Goal: Information Seeking & Learning: Learn about a topic

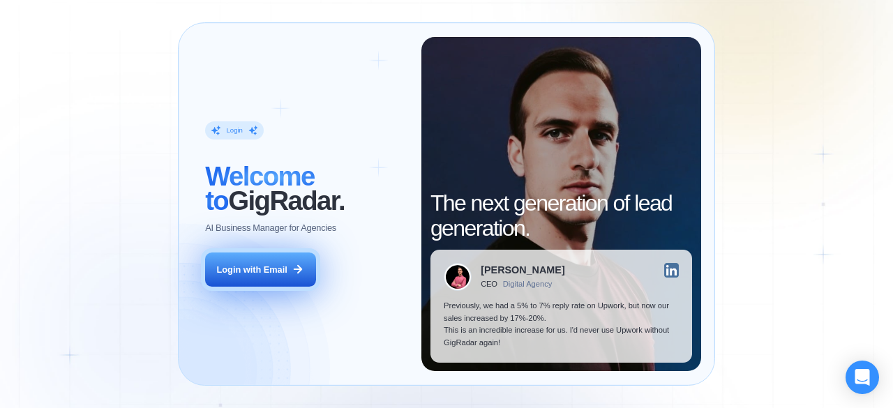
click at [255, 269] on div "Login with Email" at bounding box center [252, 270] width 70 height 13
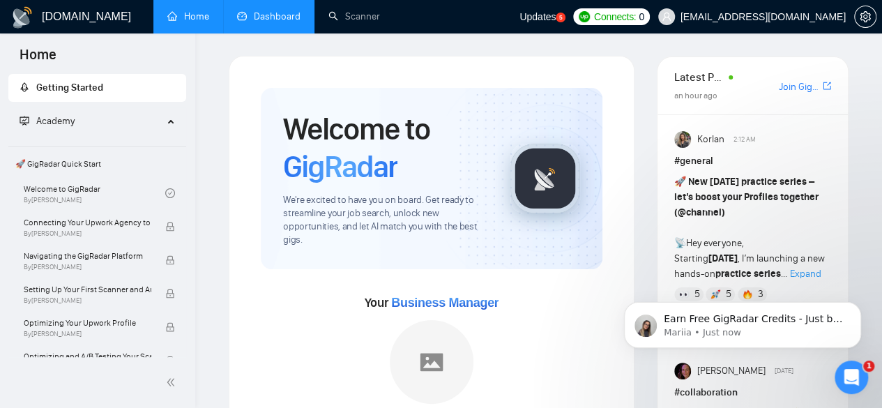
click at [285, 20] on link "Dashboard" at bounding box center [268, 16] width 63 height 12
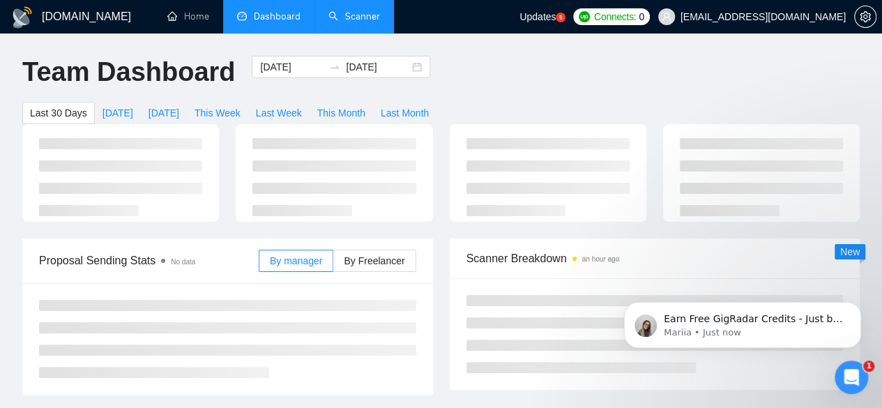
click at [340, 18] on link "Scanner" at bounding box center [355, 16] width 52 height 12
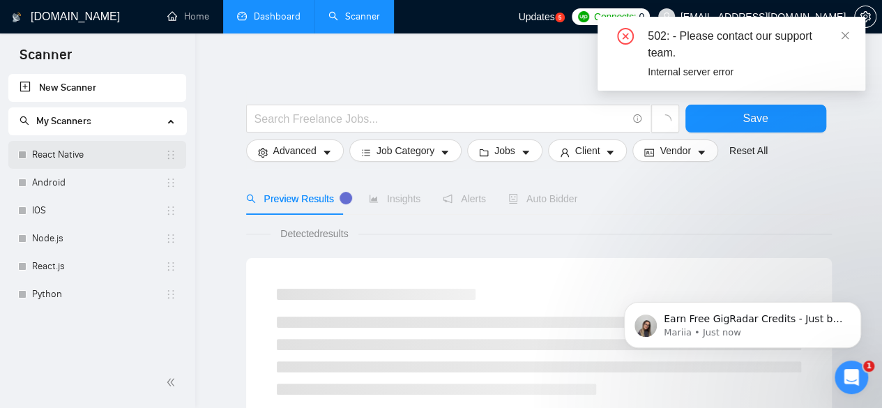
click at [47, 156] on link "React Native" at bounding box center [98, 155] width 133 height 28
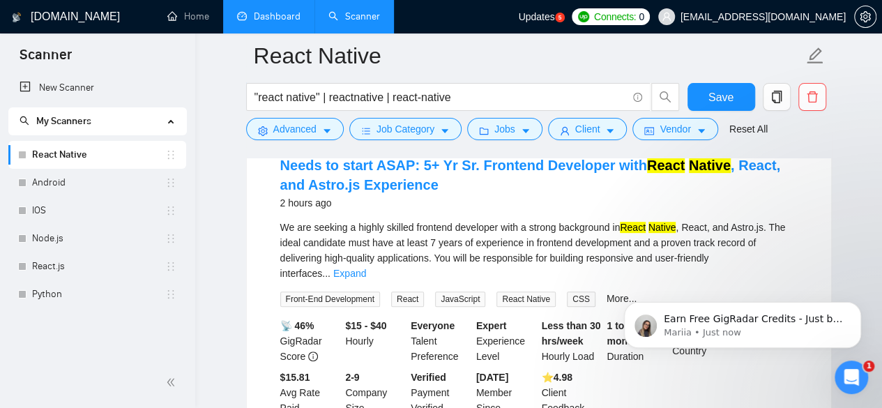
scroll to position [167, 0]
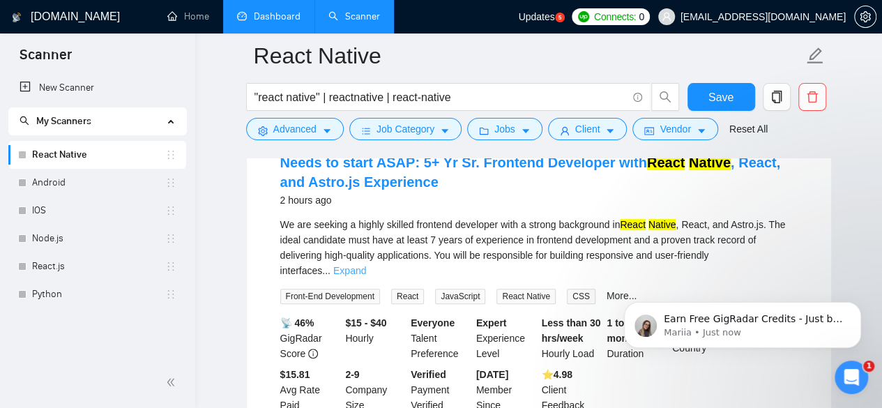
click at [366, 265] on link "Expand" at bounding box center [349, 270] width 33 height 11
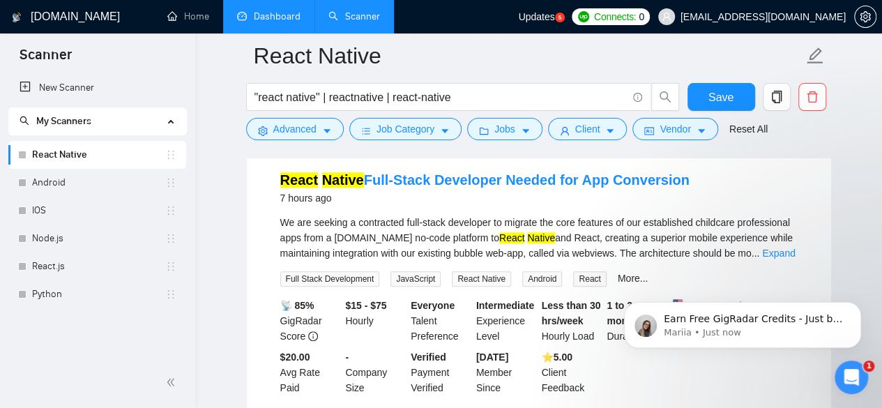
scroll to position [502, 0]
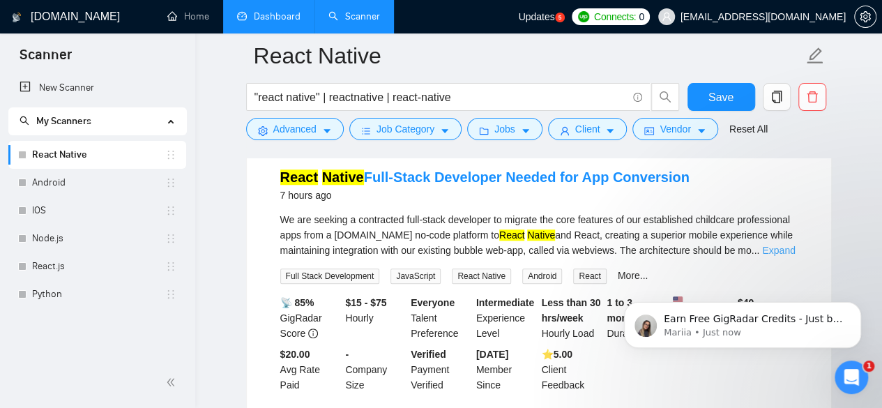
click at [788, 256] on link "Expand" at bounding box center [778, 250] width 33 height 11
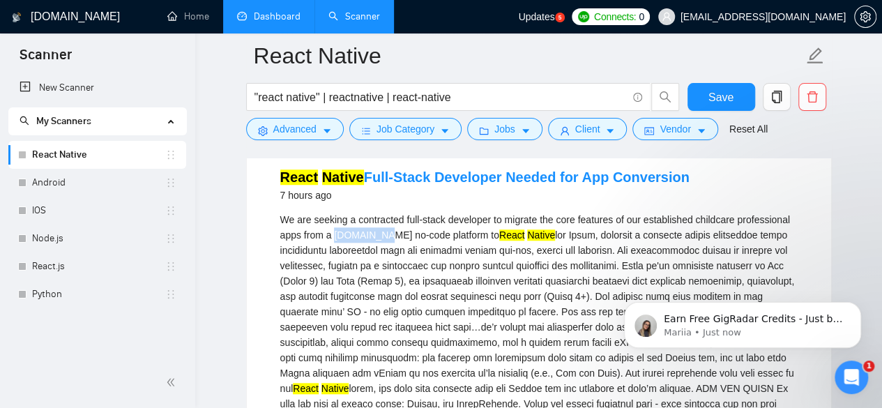
drag, startPoint x: 336, startPoint y: 242, endPoint x: 376, endPoint y: 240, distance: 39.8
click at [376, 240] on div "We are seeking a contracted full-stack developer to migrate the core features o…" at bounding box center [539, 411] width 518 height 399
copy div "Bubble.io"
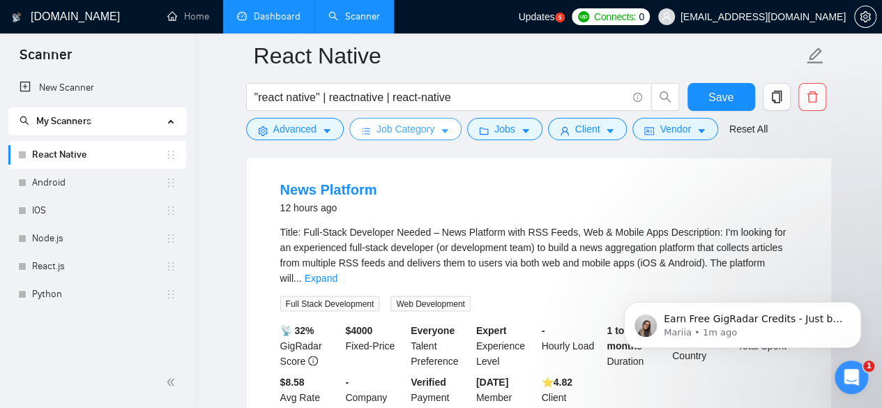
scroll to position [1144, 0]
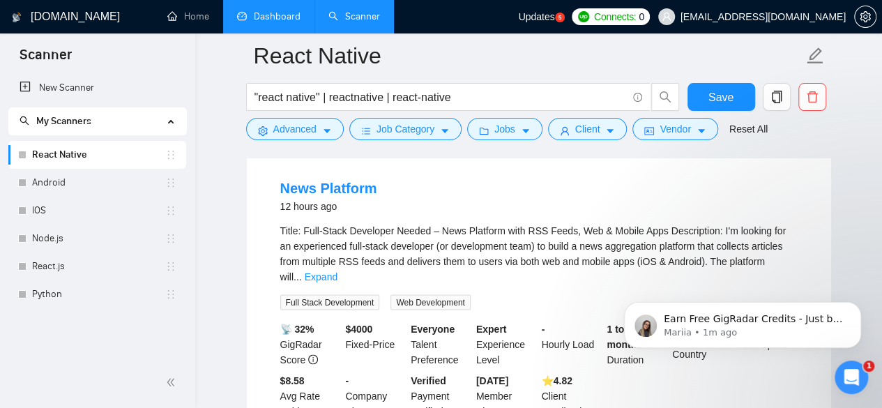
click at [781, 285] on body "Earn Free GigRadar Credits - Just by Sharing Your Story! 💬 Want more credits fo…" at bounding box center [743, 321] width 268 height 86
click at [777, 282] on body "Earn Free GigRadar Credits - Just by Sharing Your Story! 💬 Want more credits fo…" at bounding box center [743, 321] width 268 height 86
click html "Earn Free GigRadar Credits - Just by Sharing Your Story! 💬 Want more credits fo…"
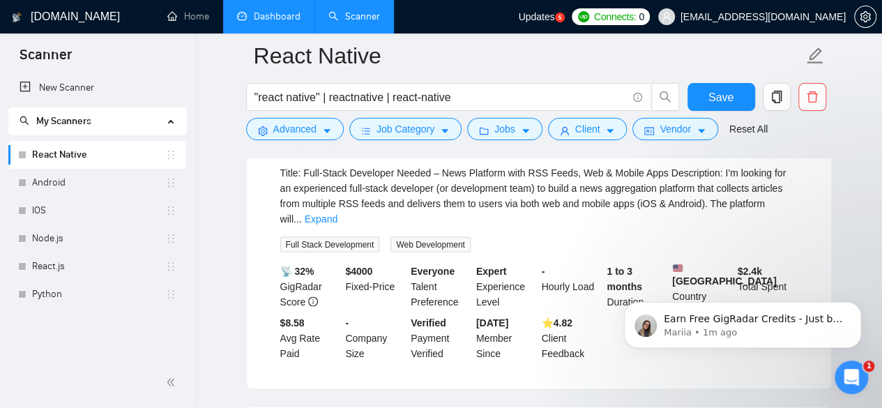
scroll to position [1228, 0]
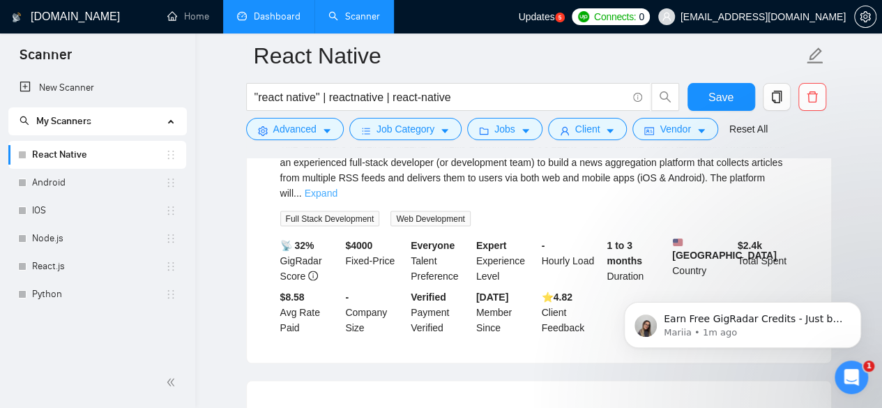
click at [338, 197] on link "Expand" at bounding box center [321, 192] width 33 height 11
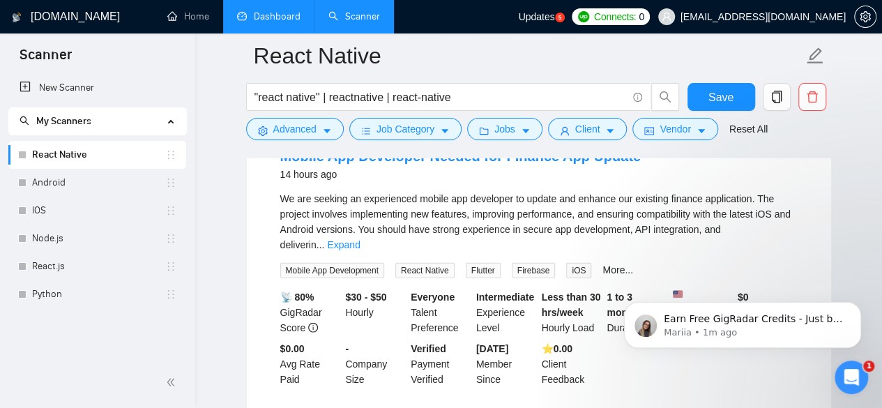
scroll to position [1702, 0]
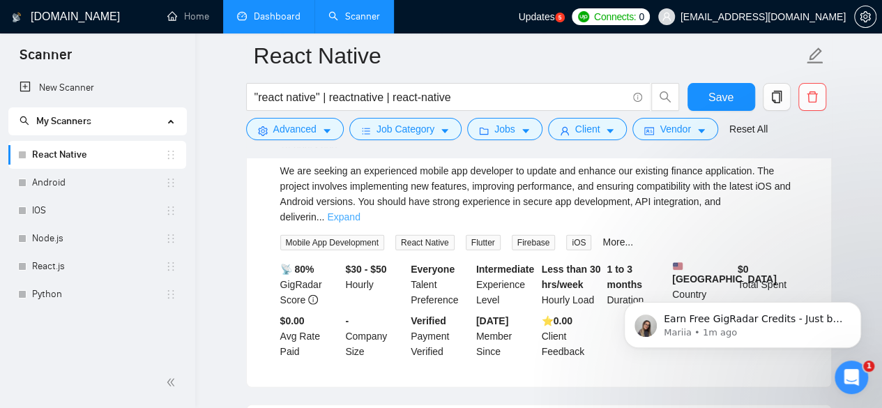
click at [360, 223] on link "Expand" at bounding box center [343, 216] width 33 height 11
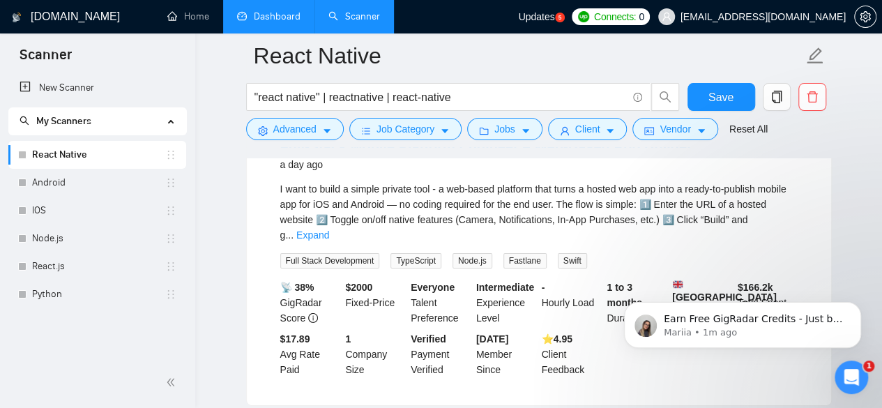
scroll to position [2093, 0]
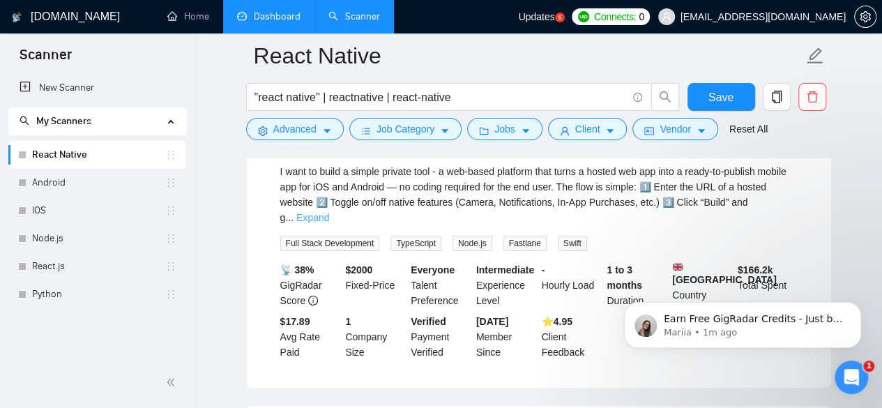
click at [329, 223] on link "Expand" at bounding box center [312, 217] width 33 height 11
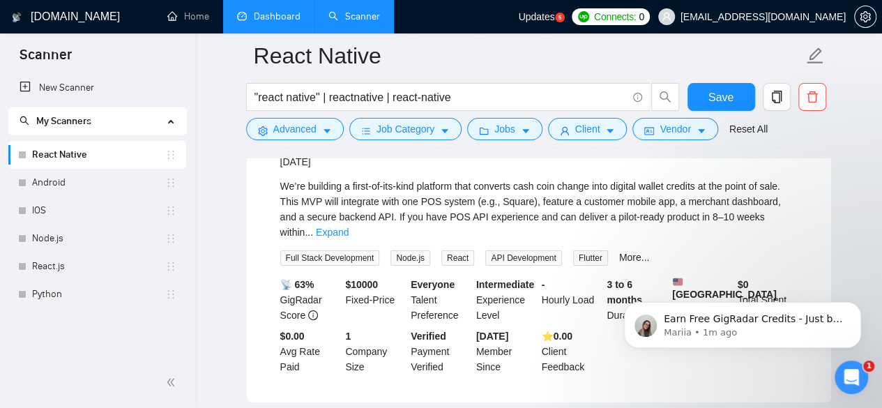
scroll to position [2707, 0]
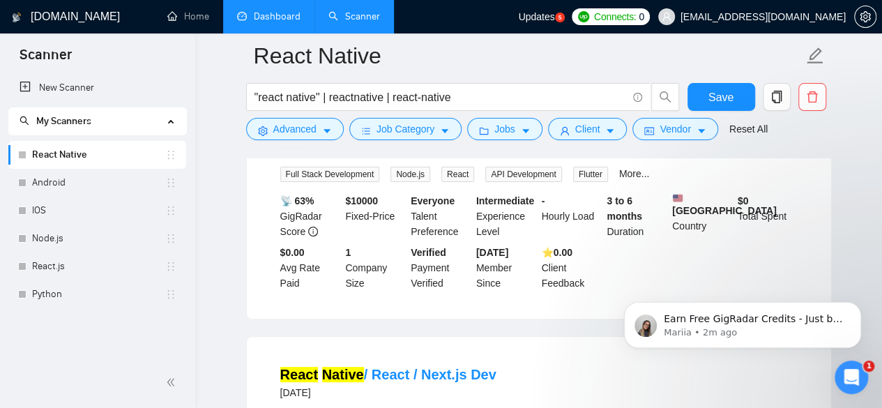
click at [349, 154] on link "Expand" at bounding box center [332, 148] width 33 height 11
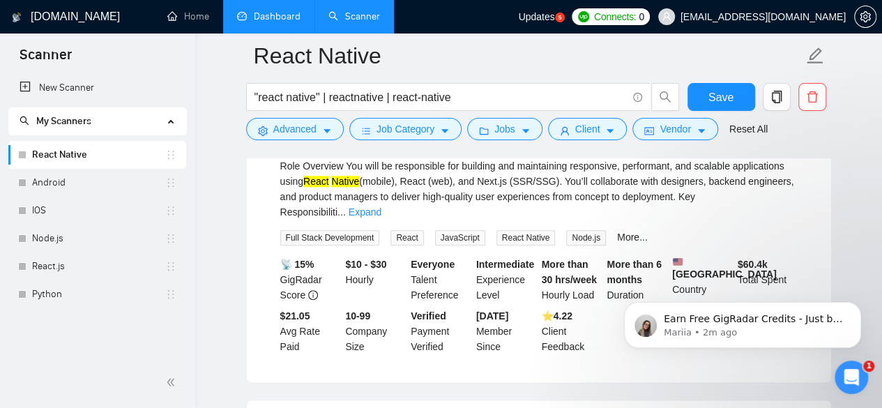
scroll to position [3292, 0]
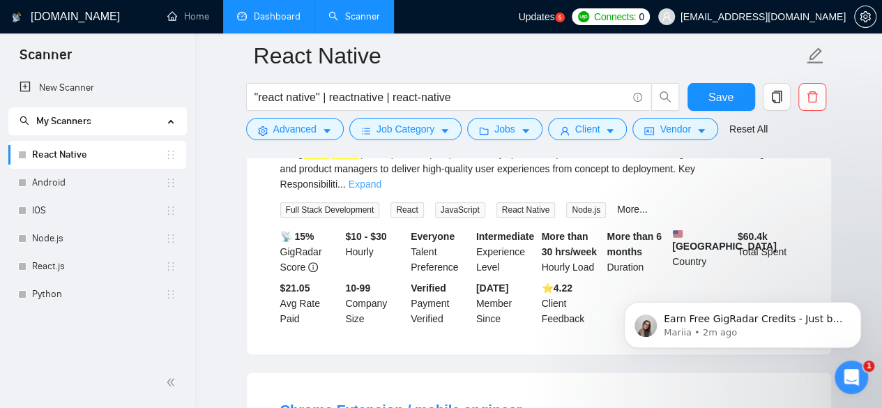
click at [382, 190] on link "Expand" at bounding box center [365, 184] width 33 height 11
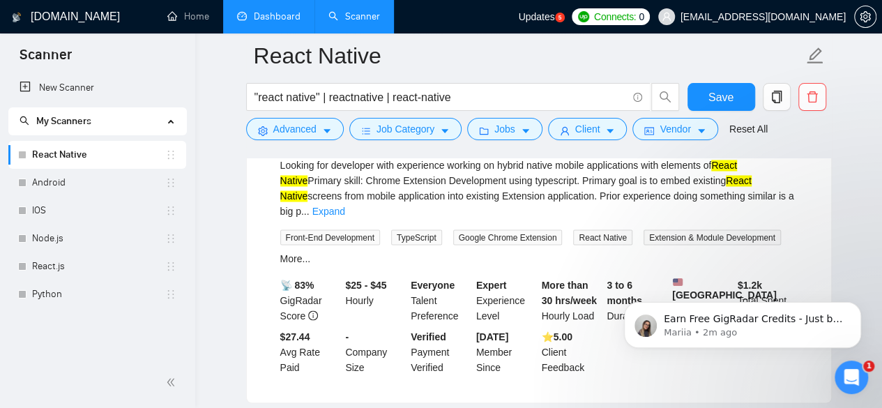
scroll to position [3767, 0]
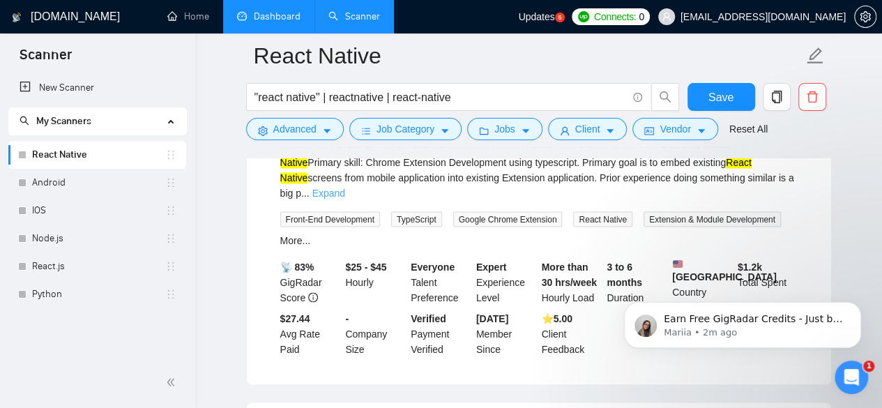
click at [345, 199] on link "Expand" at bounding box center [329, 193] width 33 height 11
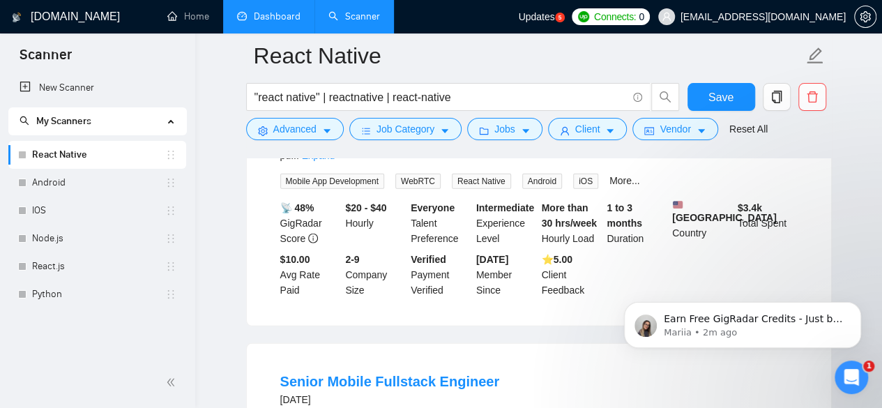
scroll to position [4157, 0]
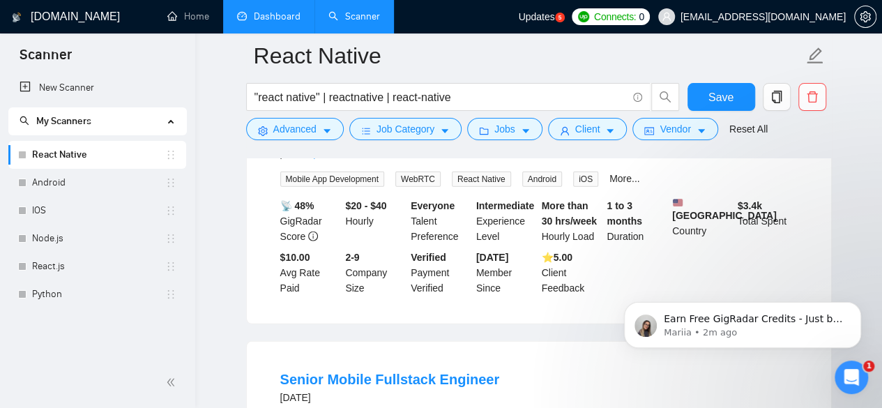
click at [335, 159] on link "Expand" at bounding box center [318, 153] width 33 height 11
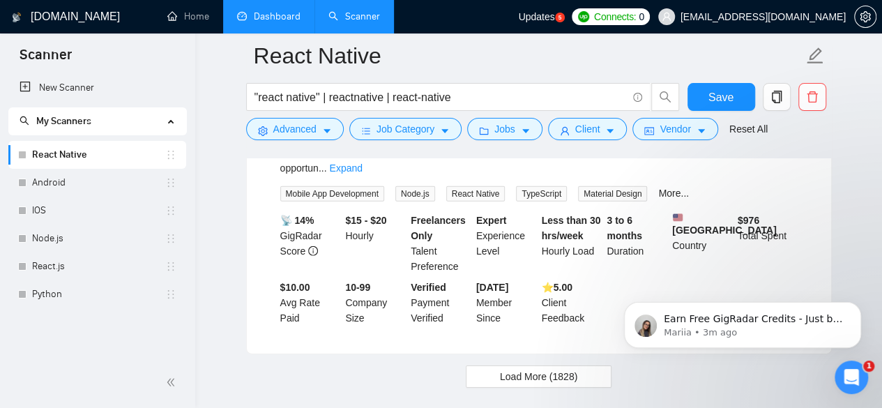
scroll to position [4660, 0]
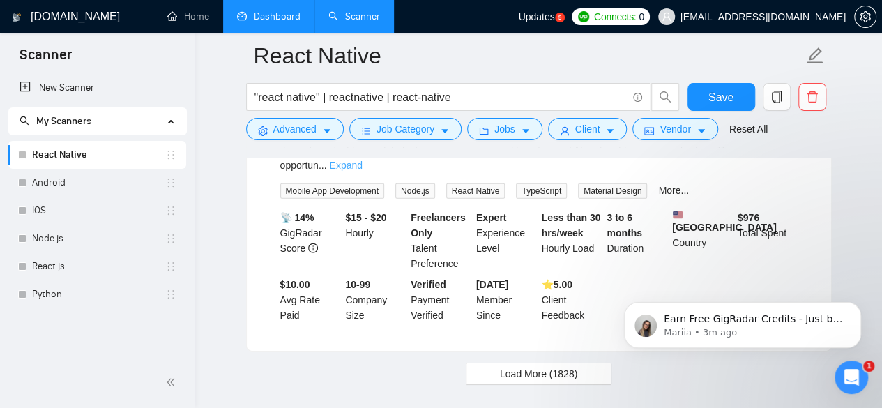
click at [362, 171] on link "Expand" at bounding box center [345, 165] width 33 height 11
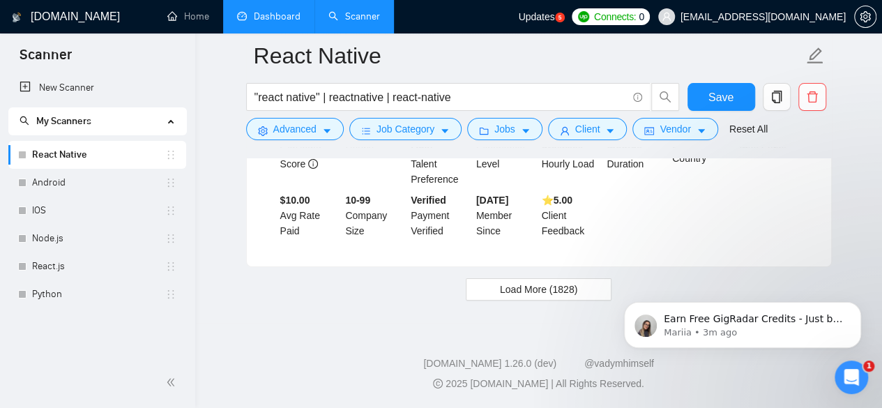
scroll to position [5214, 0]
click at [539, 281] on button "Load More (1828)" at bounding box center [539, 289] width 146 height 22
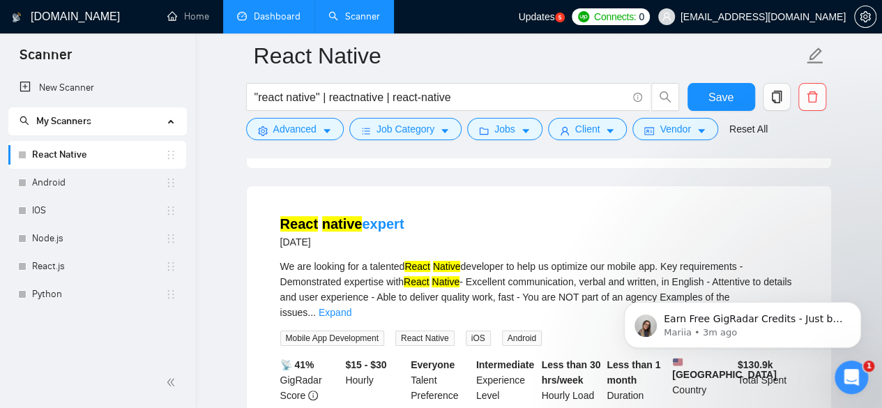
scroll to position [5325, 0]
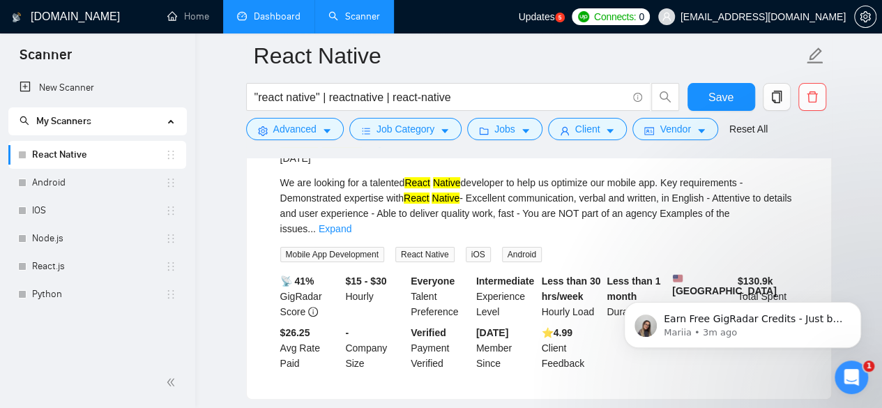
click at [769, 284] on body "Earn Free GigRadar Credits - Just by Sharing Your Story! 💬 Want more credits fo…" at bounding box center [743, 321] width 268 height 86
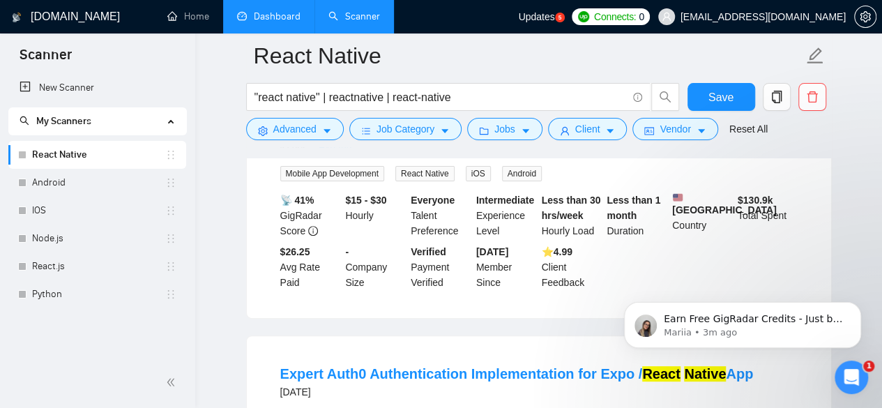
scroll to position [5409, 0]
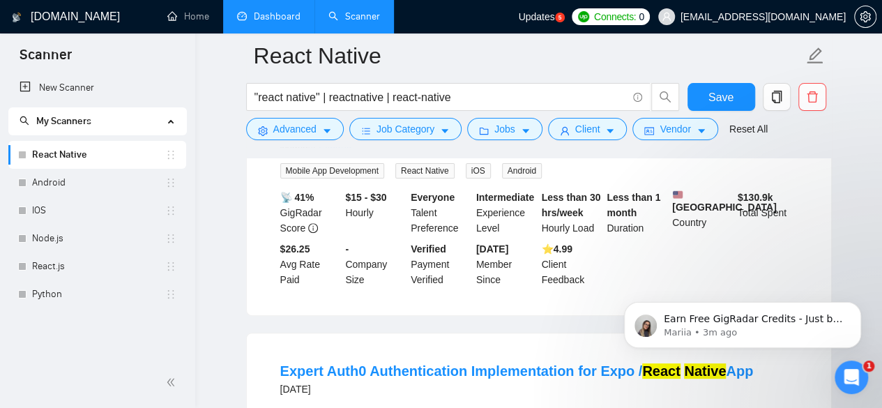
click at [352, 151] on link "Expand" at bounding box center [335, 145] width 33 height 11
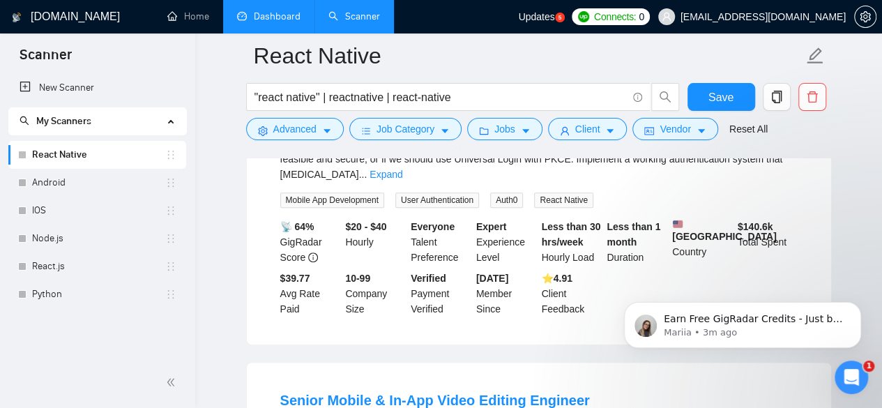
scroll to position [5772, 0]
click at [402, 179] on link "Expand" at bounding box center [386, 173] width 33 height 11
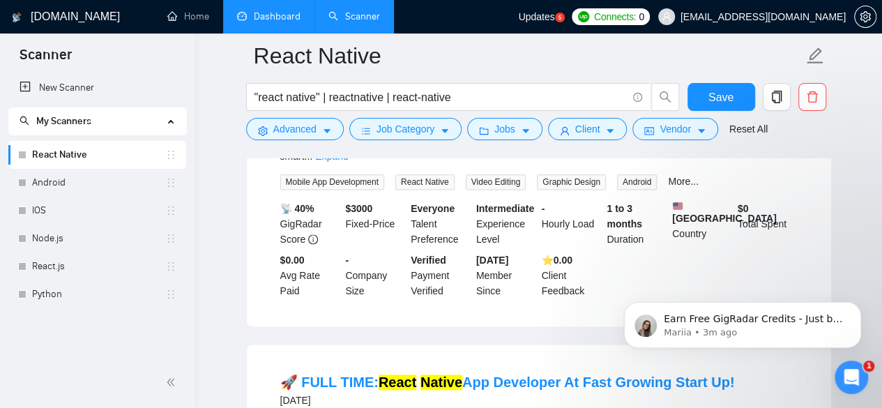
scroll to position [6106, 0]
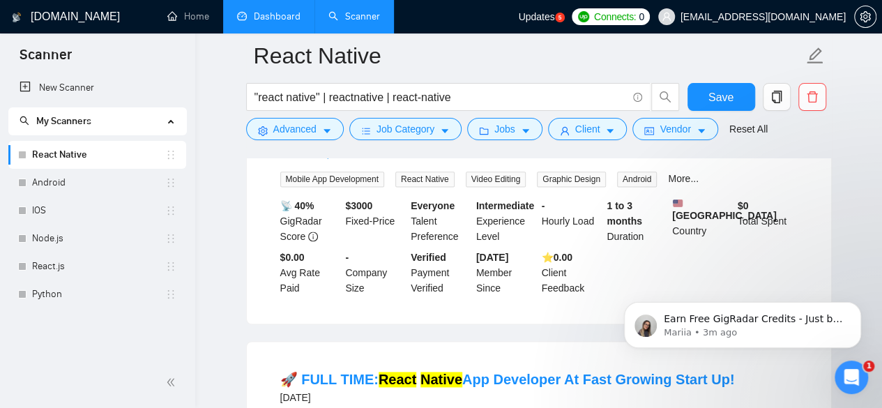
click at [348, 159] on link "Expand" at bounding box center [331, 153] width 33 height 11
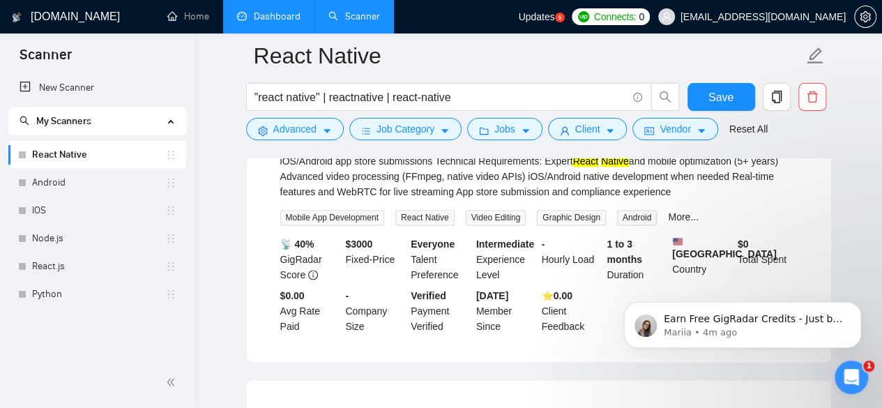
scroll to position [6079, 0]
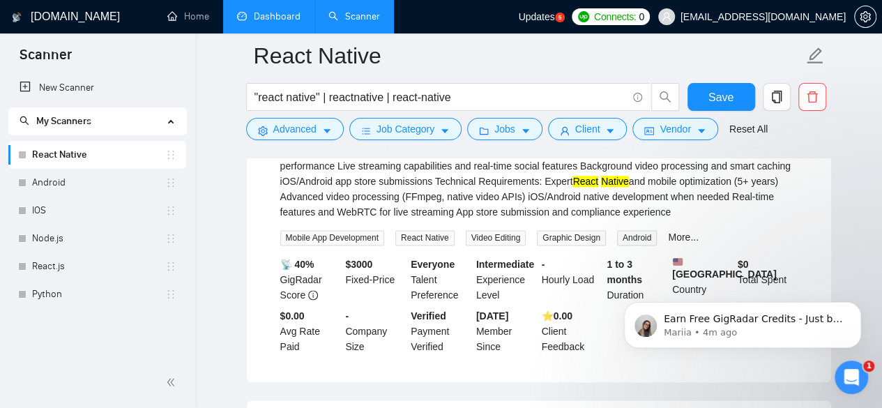
drag, startPoint x: 339, startPoint y: 223, endPoint x: 366, endPoint y: 225, distance: 27.3
click at [366, 220] on div "Project: Build TikTok-quality video system with social features What You'll Bui…" at bounding box center [539, 174] width 518 height 92
copy div "TikTok"
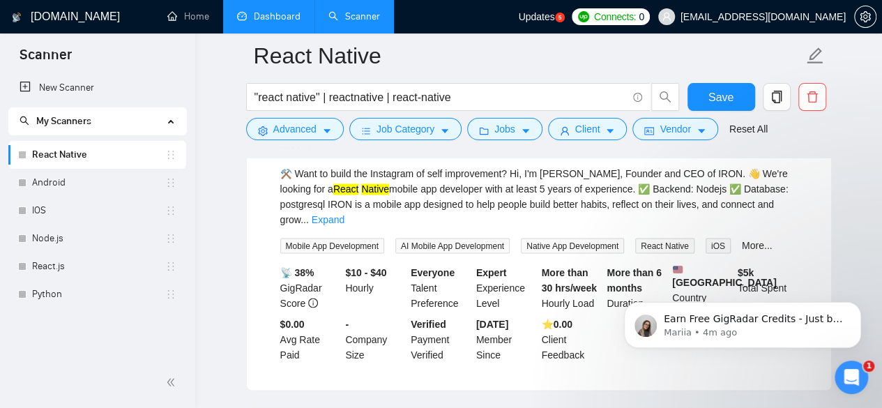
scroll to position [6413, 0]
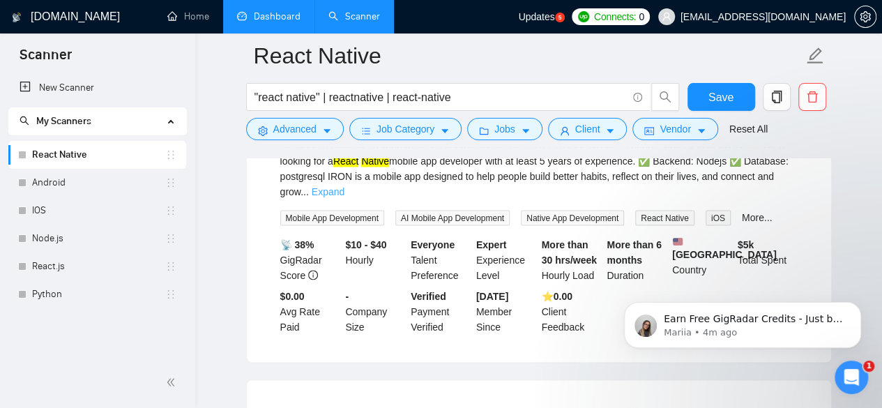
click at [345, 197] on link "Expand" at bounding box center [328, 191] width 33 height 11
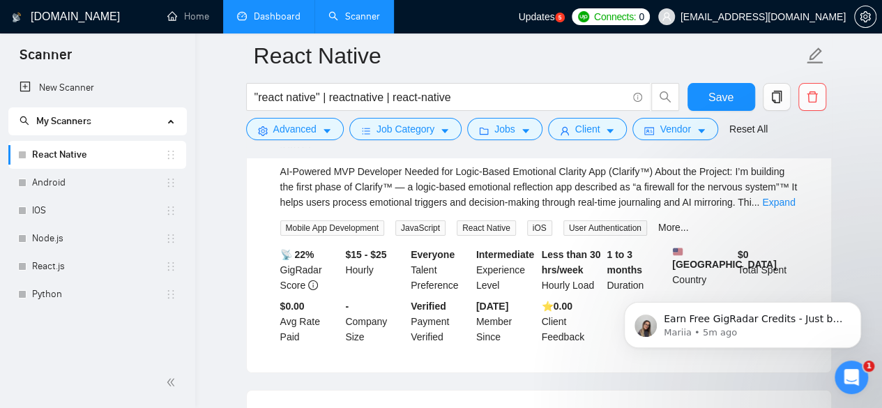
scroll to position [7418, 0]
click at [768, 287] on body "Earn Free GigRadar Credits - Just by Sharing Your Story! 💬 Want more credits fo…" at bounding box center [743, 321] width 268 height 86
click at [766, 280] on body "Earn Free GigRadar Credits - Just by Sharing Your Story! 💬 Want more credits fo…" at bounding box center [743, 321] width 268 height 86
click at [774, 289] on body "Earn Free GigRadar Credits - Just by Sharing Your Story! 💬 Want more credits fo…" at bounding box center [743, 321] width 268 height 86
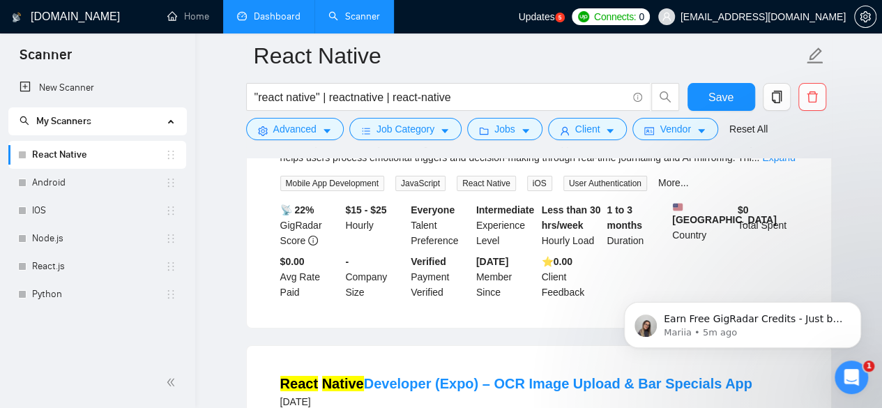
scroll to position [7474, 0]
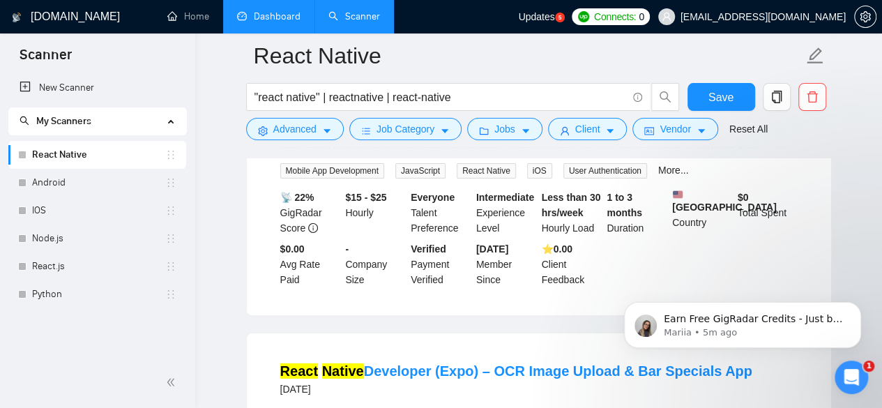
click at [767, 151] on link "Expand" at bounding box center [778, 145] width 33 height 11
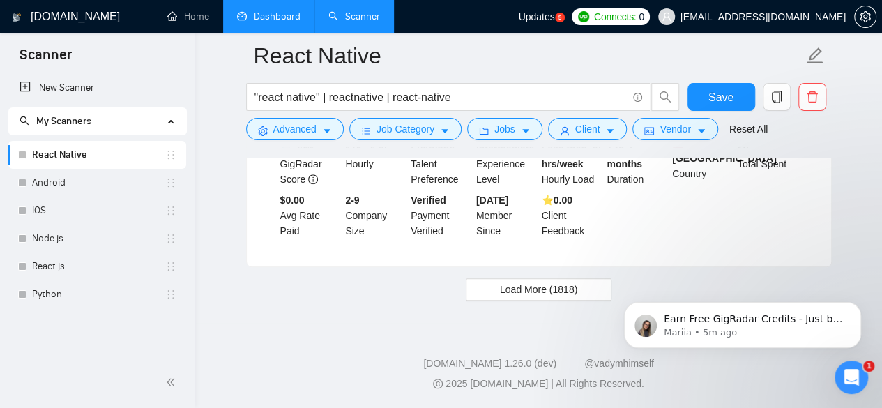
scroll to position [8669, 0]
click at [583, 286] on button "Load More (1818)" at bounding box center [539, 289] width 146 height 22
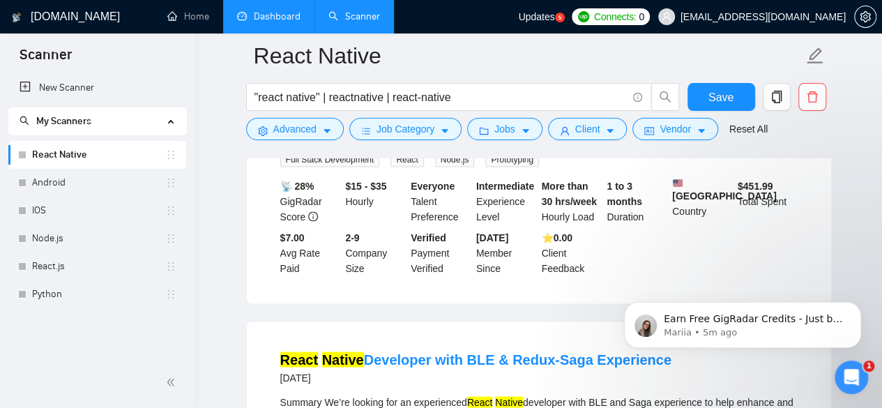
scroll to position [9171, 0]
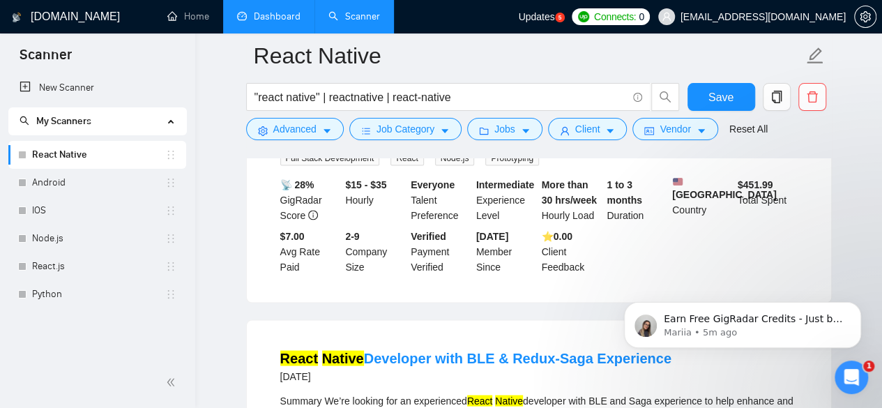
click at [424, 137] on link "Expand" at bounding box center [407, 131] width 33 height 11
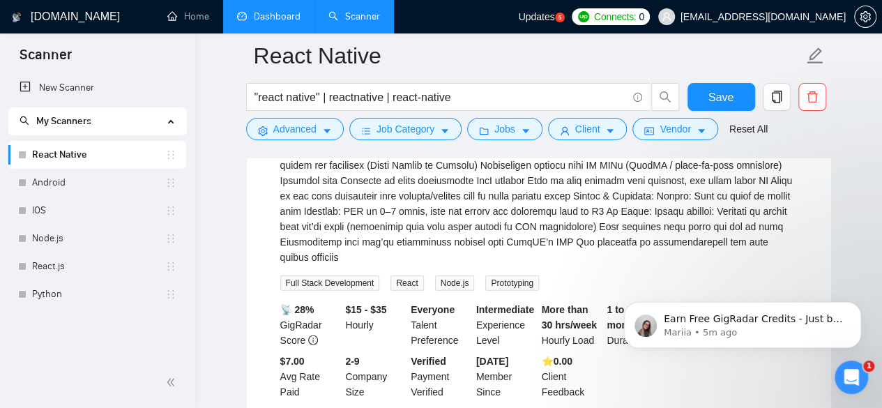
scroll to position [9339, 0]
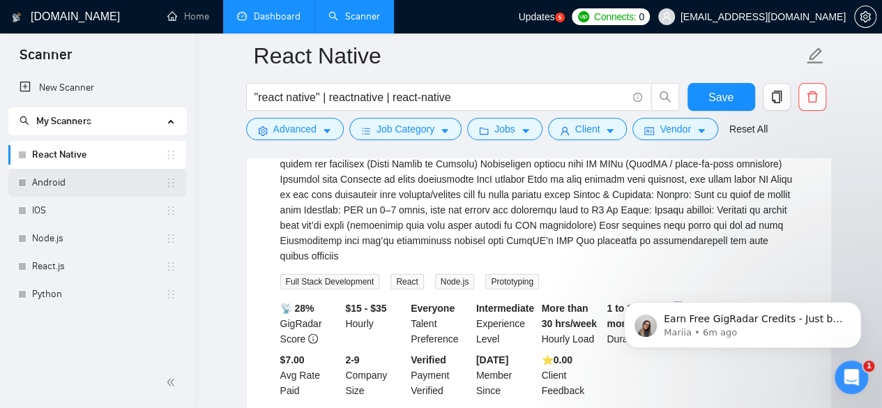
click at [42, 180] on link "Android" at bounding box center [98, 183] width 133 height 28
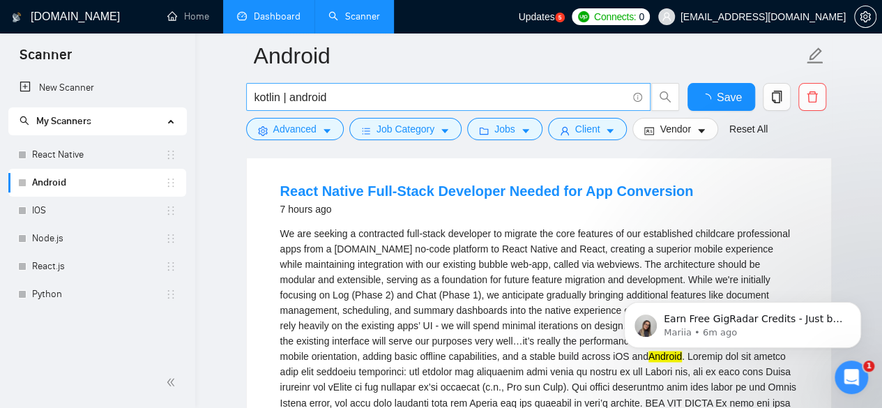
scroll to position [3086, 0]
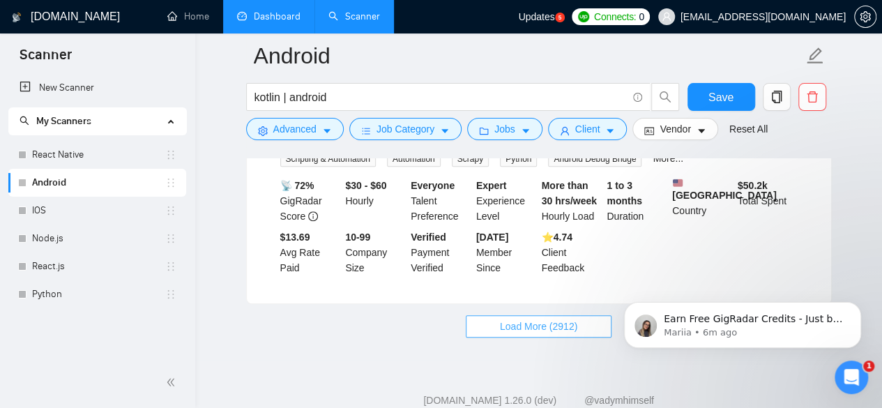
click at [548, 319] on span "Load More (2912)" at bounding box center [538, 326] width 77 height 15
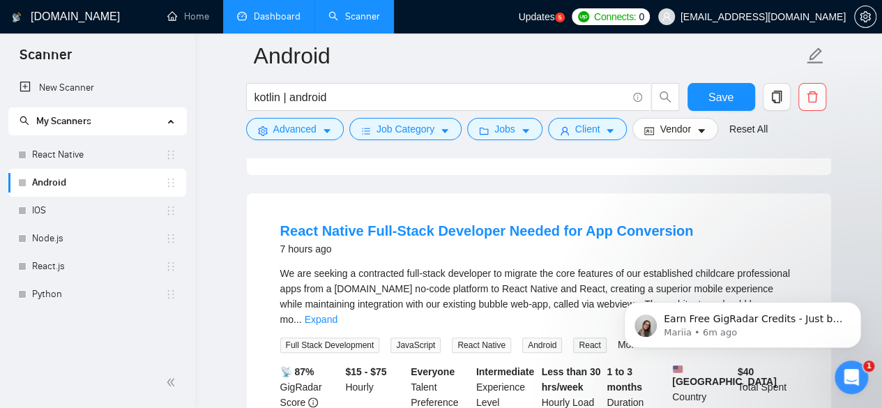
scroll to position [415, 0]
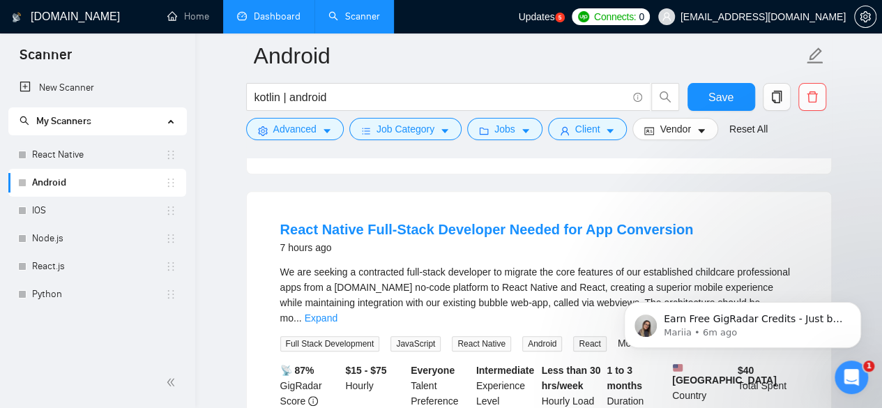
click at [767, 286] on div "Earn Free GigRadar Credits - Just by Sharing Your Story! 💬 Want more credits fo…" at bounding box center [743, 261] width 257 height 174
click at [770, 283] on div "Earn Free GigRadar Credits - Just by Sharing Your Story! 💬 Want more credits fo…" at bounding box center [743, 261] width 257 height 174
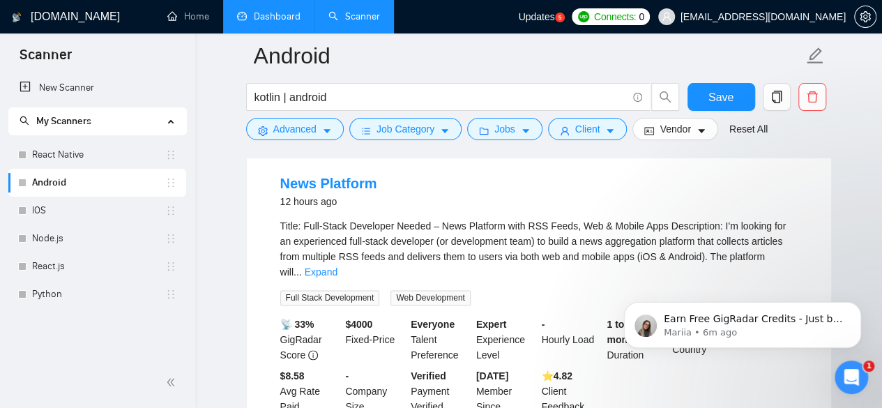
scroll to position [778, 0]
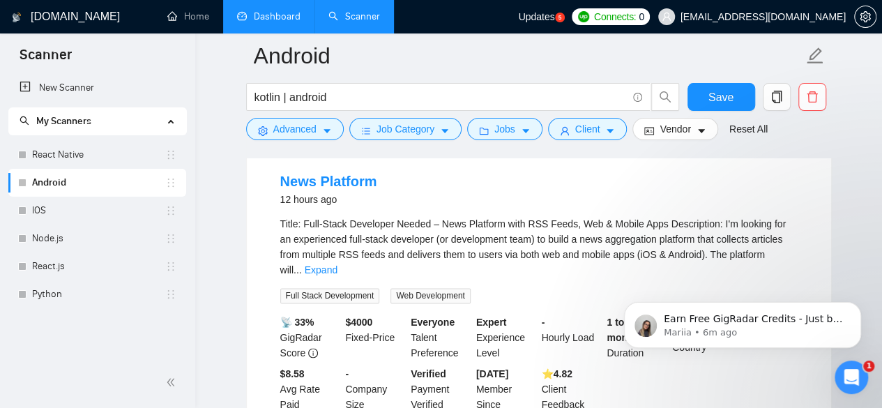
drag, startPoint x: 772, startPoint y: 243, endPoint x: 617, endPoint y: 272, distance: 157.6
click at [617, 272] on div "Earn Free GigRadar Credits - Just by Sharing Your Story! 💬 Want more credits fo…" at bounding box center [743, 261] width 257 height 174
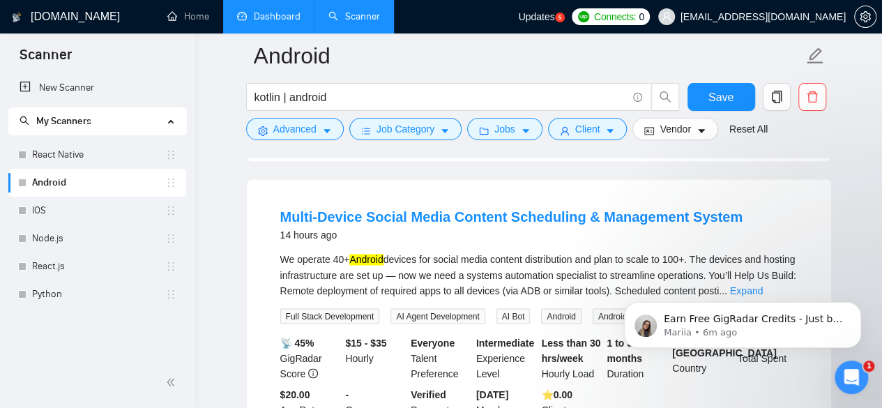
scroll to position [1085, 0]
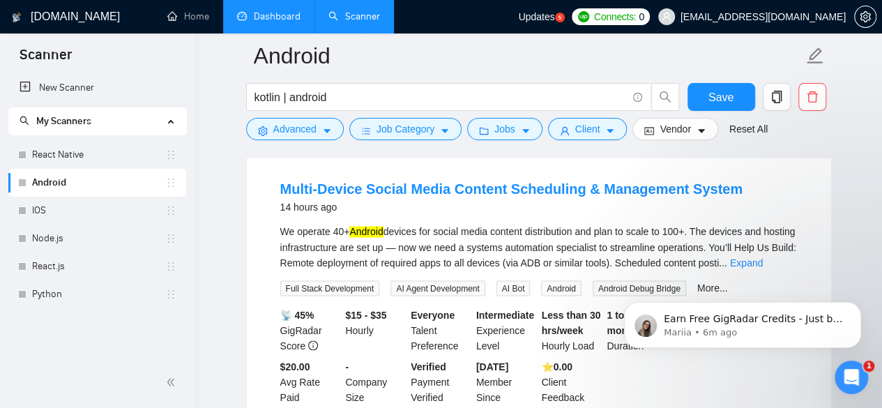
click at [765, 234] on div "Earn Free GigRadar Credits - Just by Sharing Your Story! 💬 Want more credits fo…" at bounding box center [743, 261] width 257 height 174
click at [774, 234] on div "Earn Free GigRadar Credits - Just by Sharing Your Story! 💬 Want more credits fo…" at bounding box center [743, 261] width 257 height 174
click at [763, 257] on link "Expand" at bounding box center [746, 262] width 33 height 11
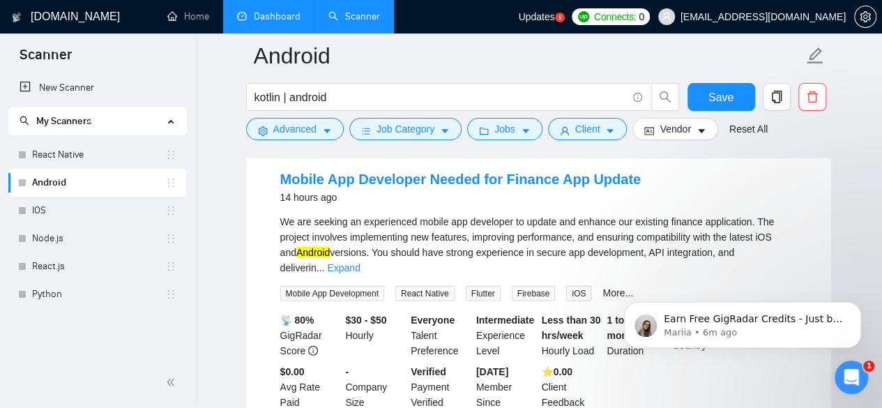
scroll to position [1503, 0]
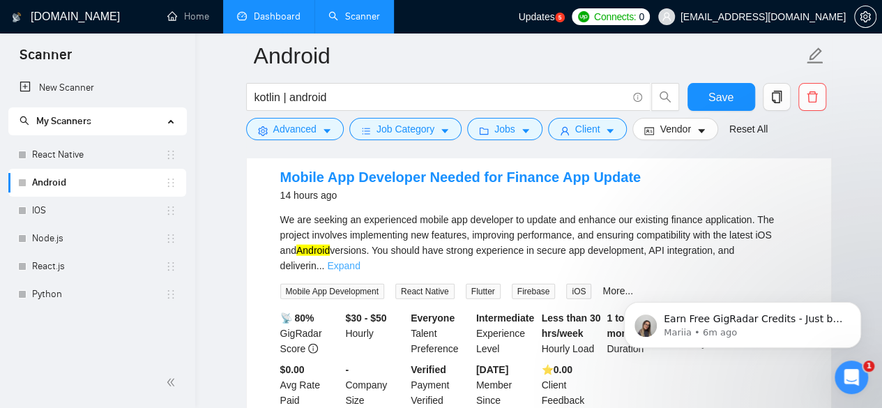
click at [360, 260] on link "Expand" at bounding box center [343, 265] width 33 height 11
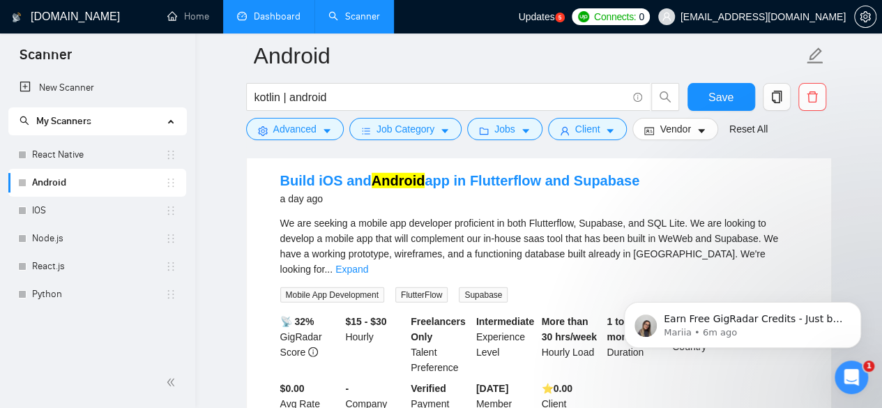
scroll to position [1894, 0]
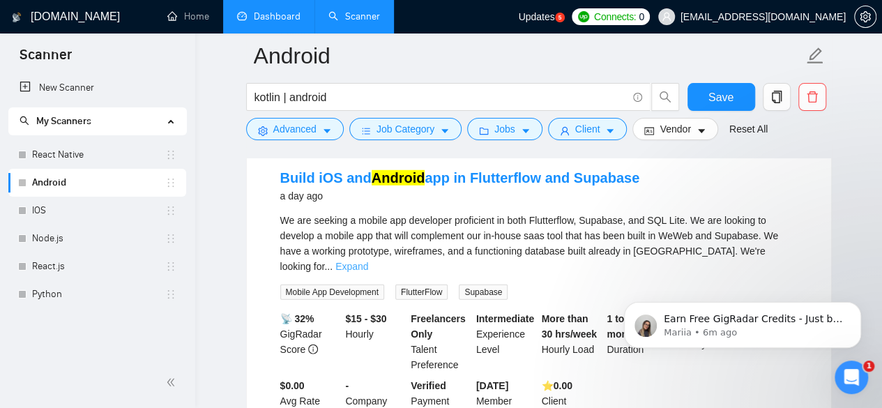
click at [368, 261] on link "Expand" at bounding box center [352, 266] width 33 height 11
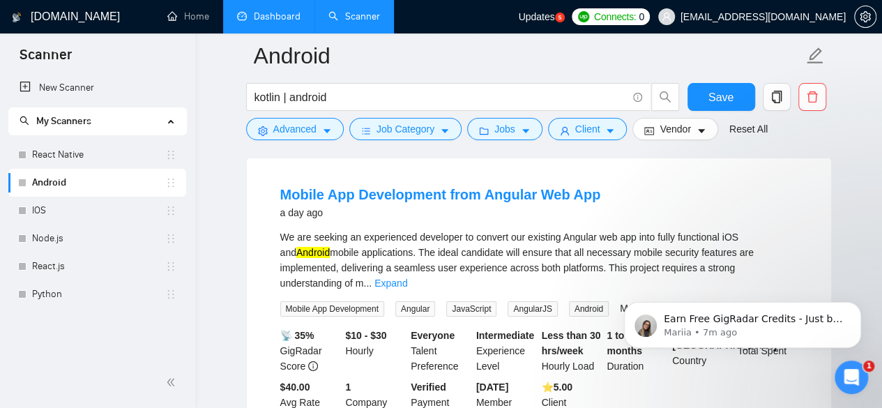
scroll to position [2285, 0]
click at [407, 277] on link "Expand" at bounding box center [391, 282] width 33 height 11
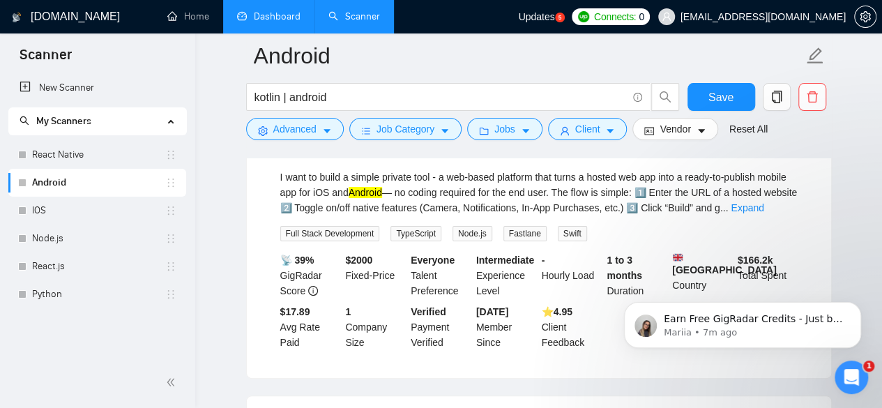
scroll to position [2675, 0]
click at [764, 202] on link "Expand" at bounding box center [747, 206] width 33 height 11
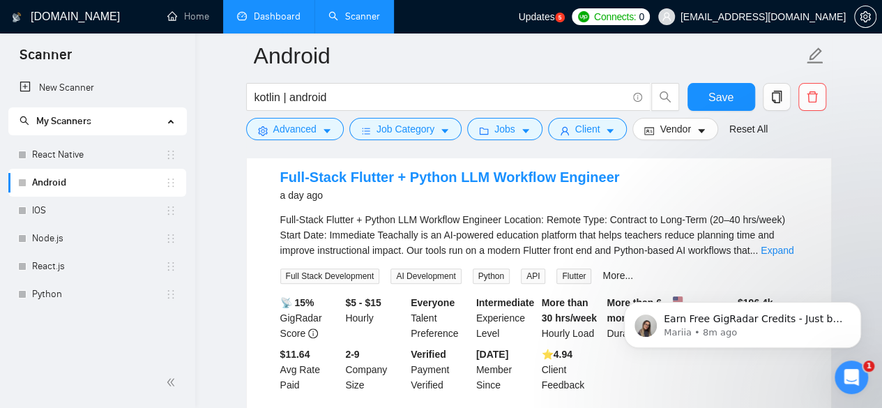
scroll to position [3177, 0]
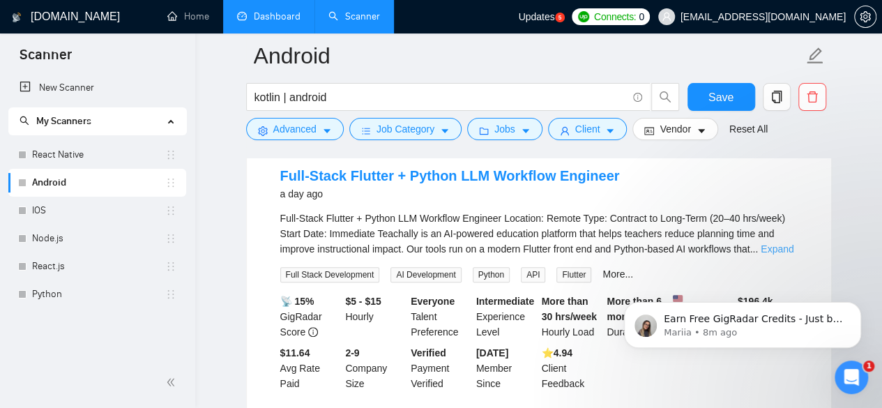
click at [781, 255] on link "Expand" at bounding box center [777, 248] width 33 height 11
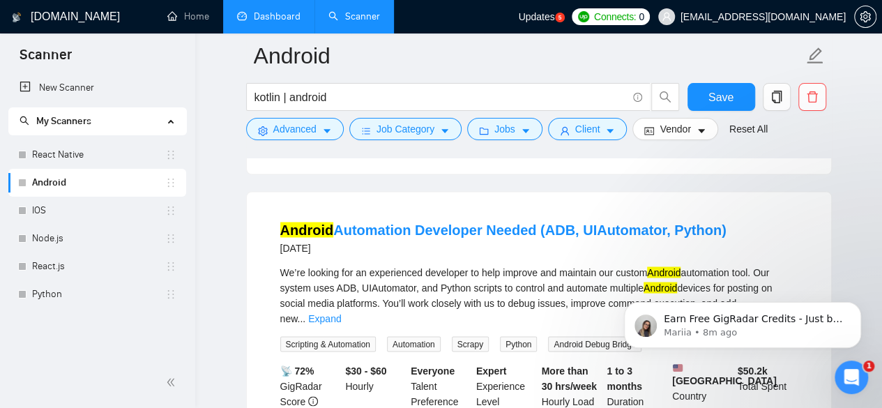
scroll to position [3847, 0]
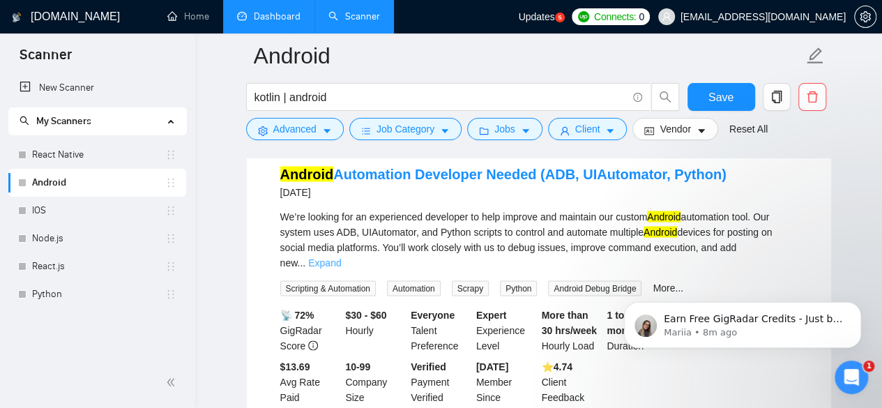
click at [341, 263] on link "Expand" at bounding box center [324, 262] width 33 height 11
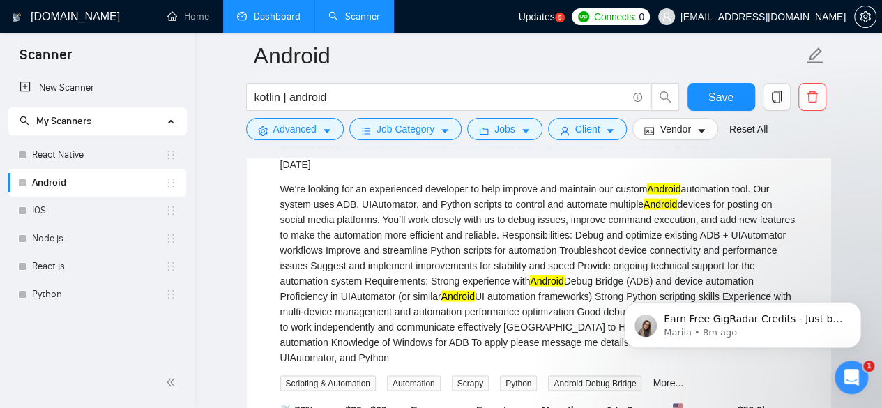
scroll to position [3959, 0]
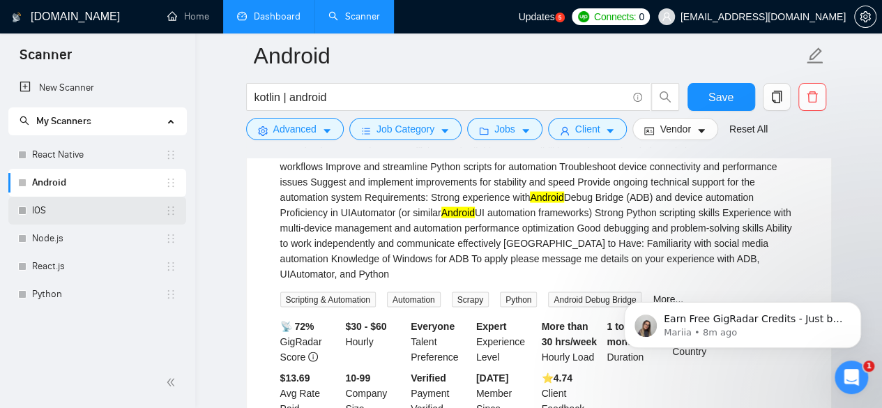
click at [43, 207] on link "IOS" at bounding box center [98, 211] width 133 height 28
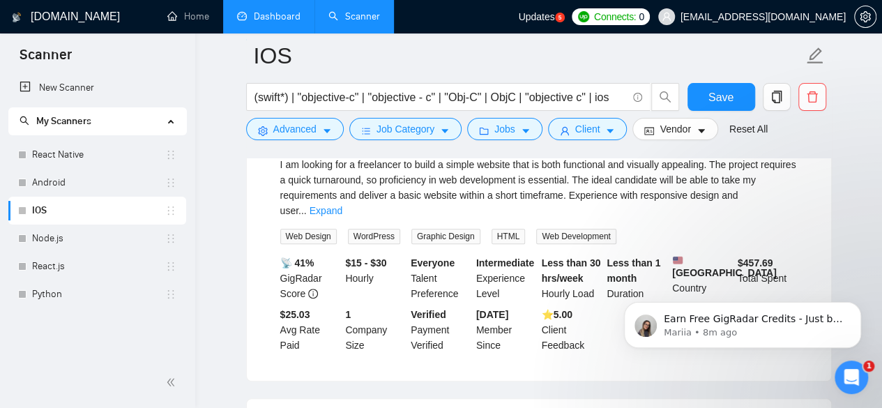
scroll to position [212, 0]
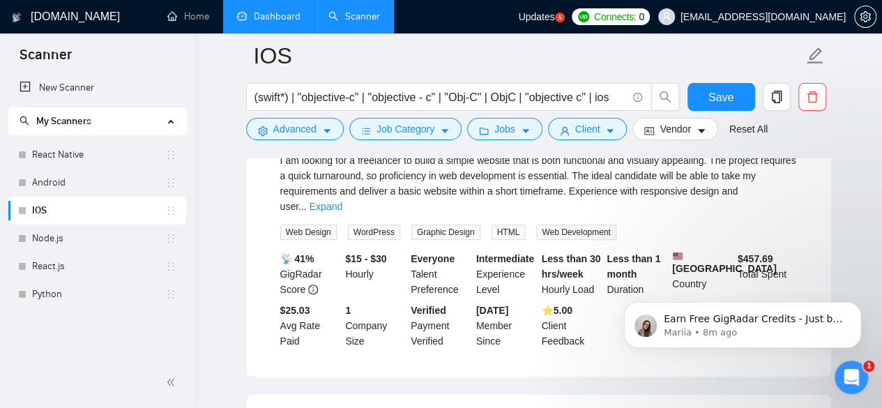
click at [769, 183] on div "I am looking for a freelancer to build a simple website that is both functional…" at bounding box center [539, 183] width 518 height 61
click at [343, 201] on link "Expand" at bounding box center [326, 206] width 33 height 11
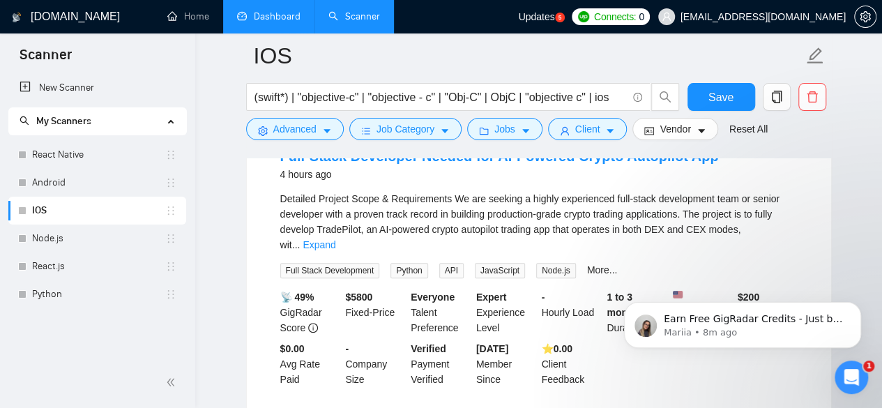
scroll to position [491, 0]
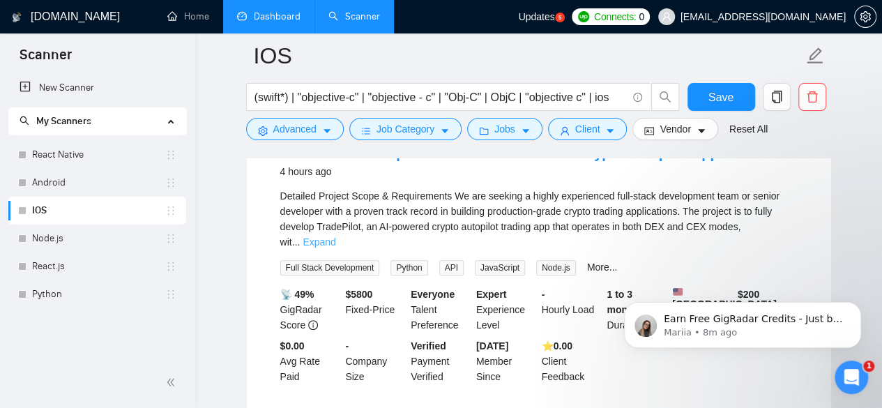
click at [336, 236] on link "Expand" at bounding box center [319, 241] width 33 height 11
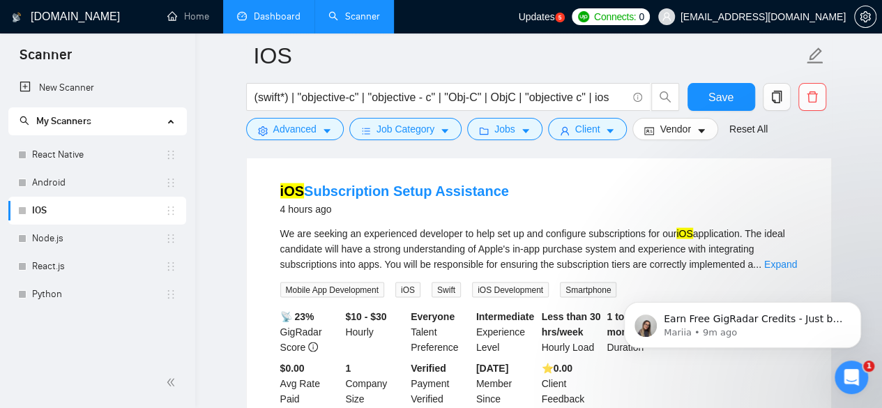
scroll to position [1272, 0]
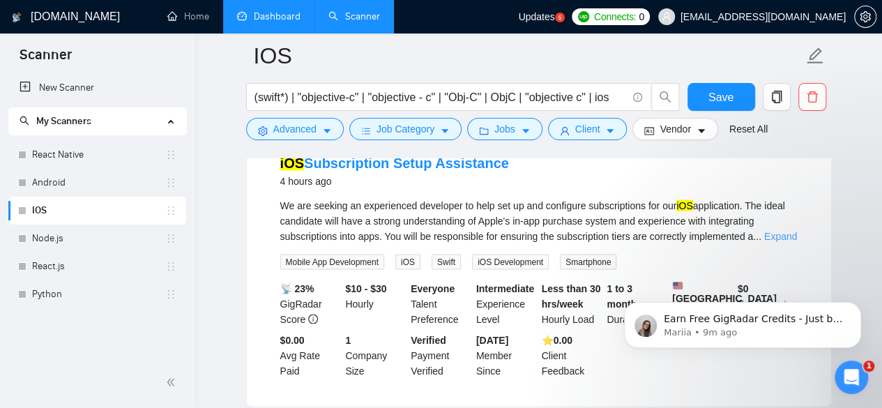
click at [778, 230] on link "Expand" at bounding box center [781, 235] width 33 height 11
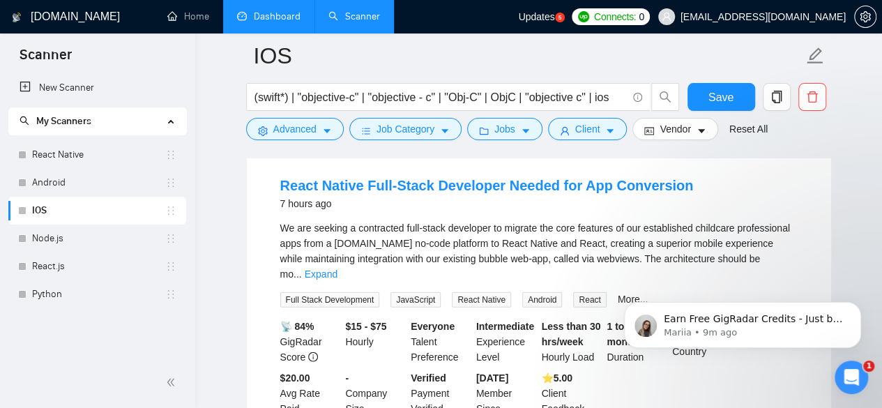
scroll to position [1607, 0]
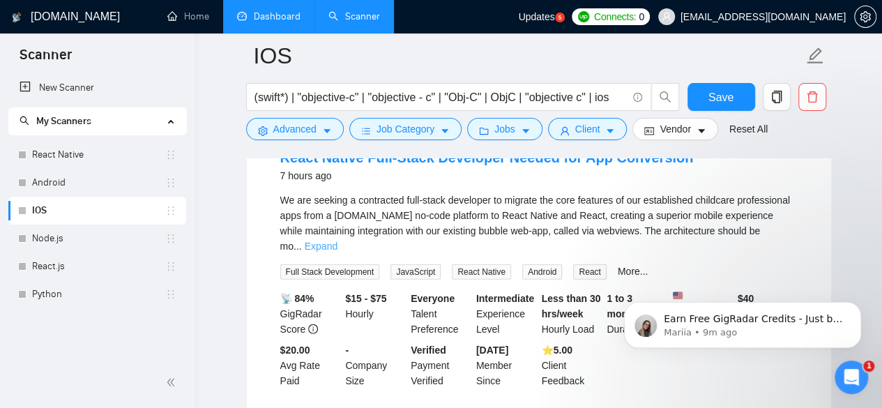
click at [338, 241] on link "Expand" at bounding box center [321, 246] width 33 height 11
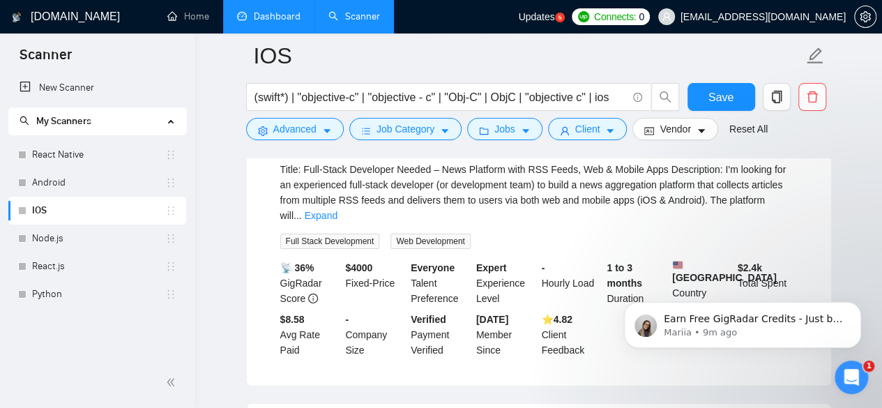
scroll to position [2305, 0]
click at [338, 211] on link "Expand" at bounding box center [321, 216] width 33 height 11
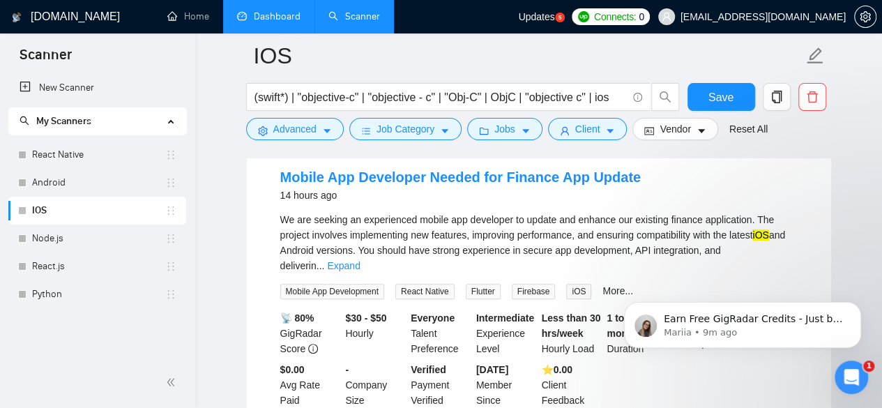
scroll to position [2779, 0]
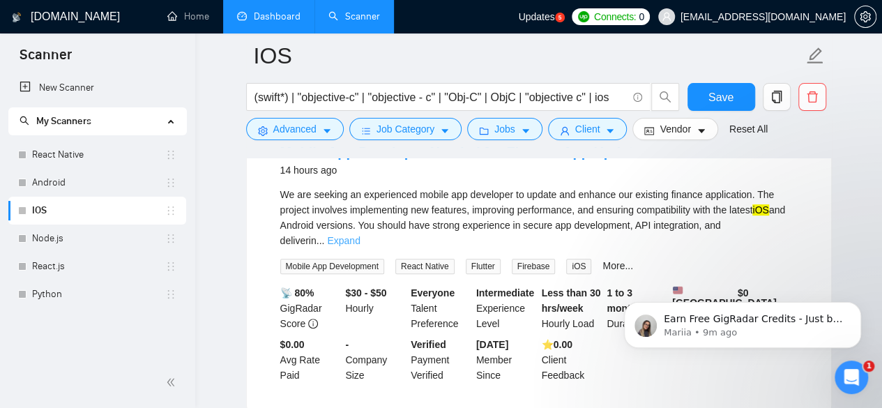
click at [360, 235] on link "Expand" at bounding box center [343, 240] width 33 height 11
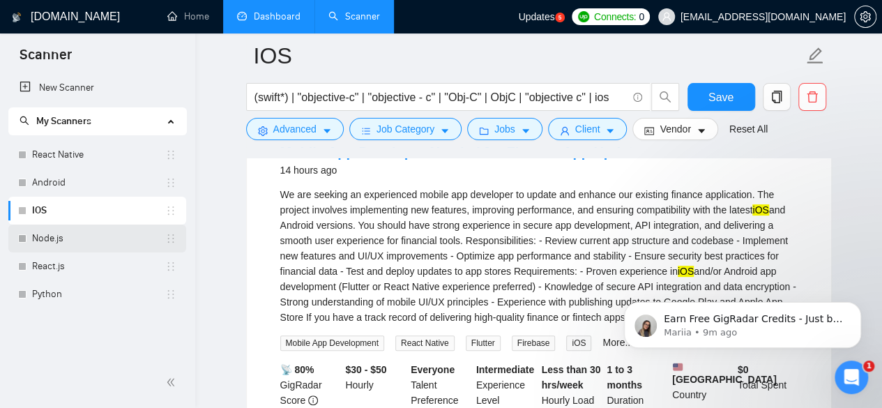
click at [49, 245] on link "Node.js" at bounding box center [98, 239] width 133 height 28
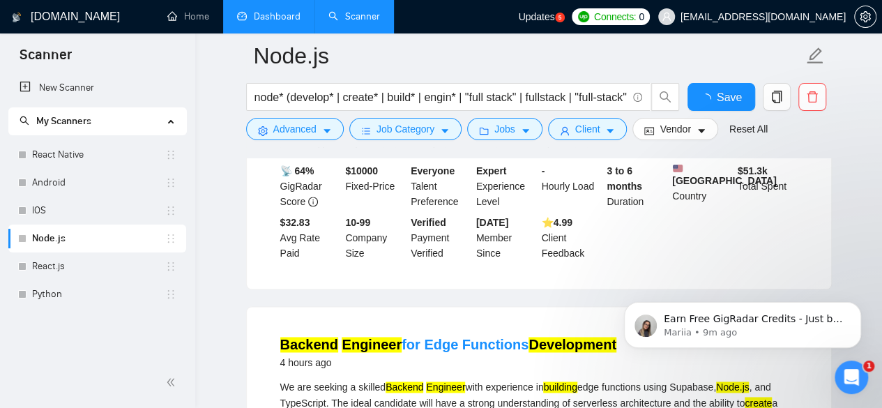
scroll to position [2779, 0]
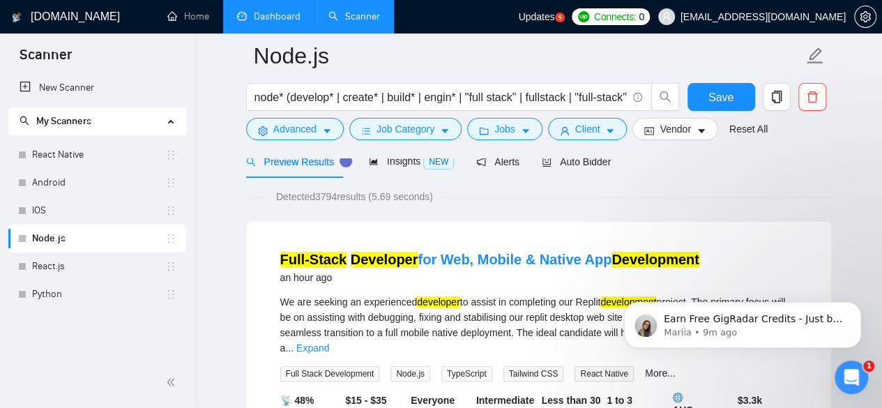
scroll to position [58, 0]
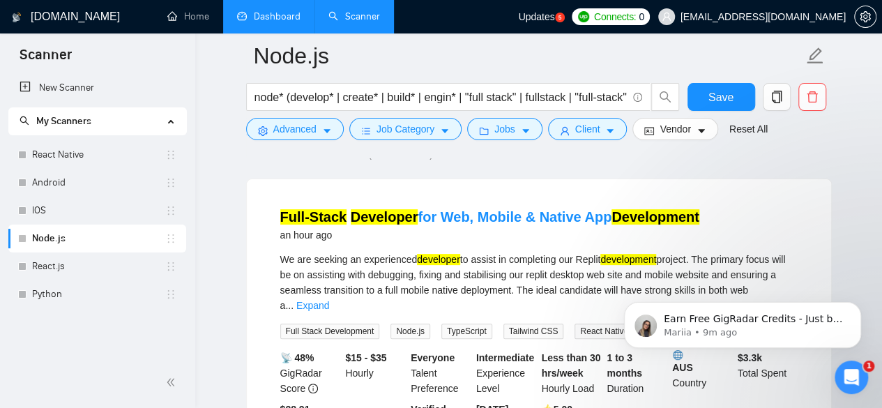
scroll to position [114, 0]
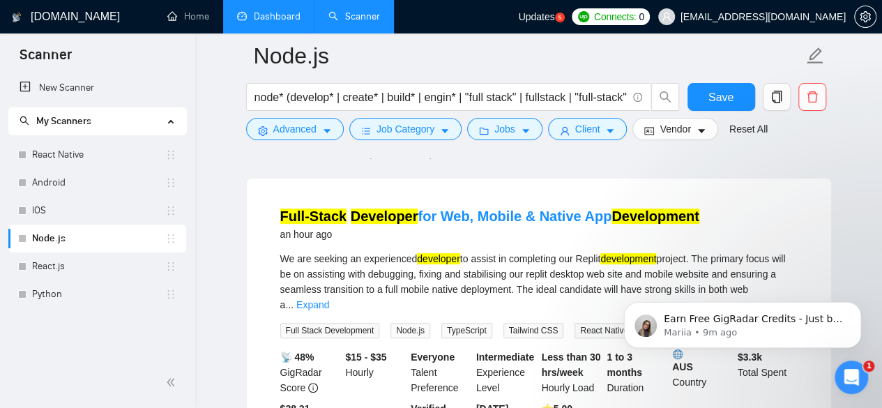
click at [587, 259] on div "We are seeking an experienced developer to assist in completing our Replit deve…" at bounding box center [539, 281] width 518 height 61
copy div "Replit"
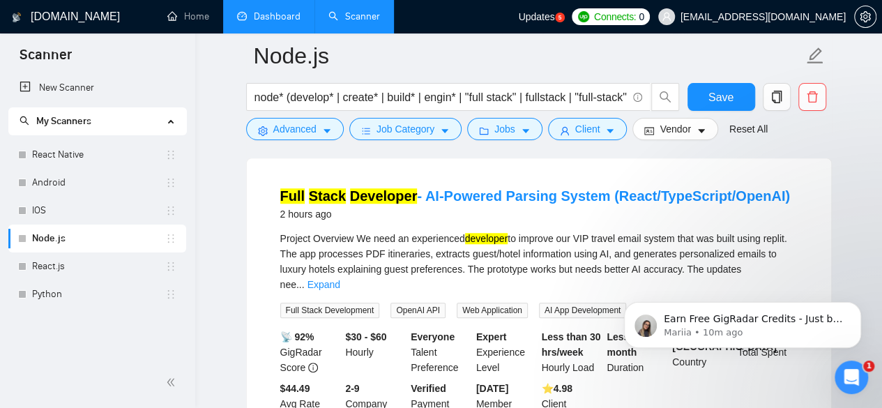
scroll to position [476, 0]
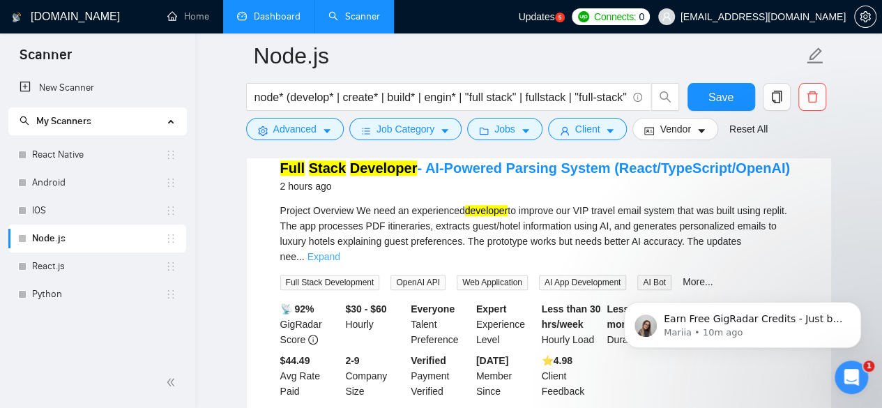
click at [340, 251] on link "Expand" at bounding box center [324, 256] width 33 height 11
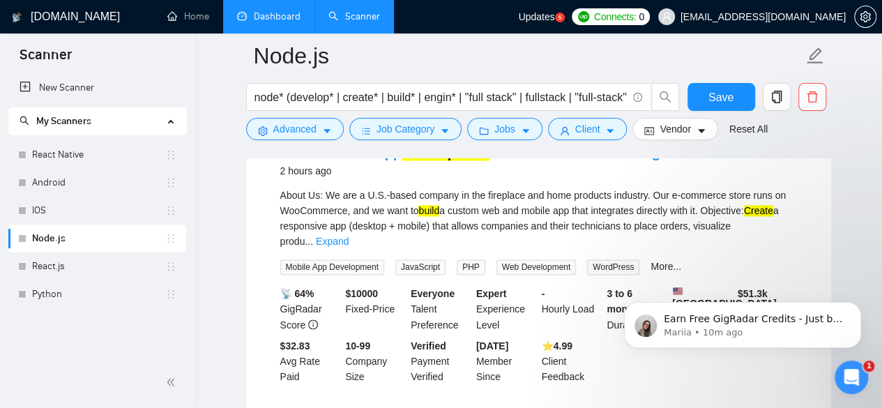
scroll to position [1007, 0]
click at [349, 235] on link "Expand" at bounding box center [332, 240] width 33 height 11
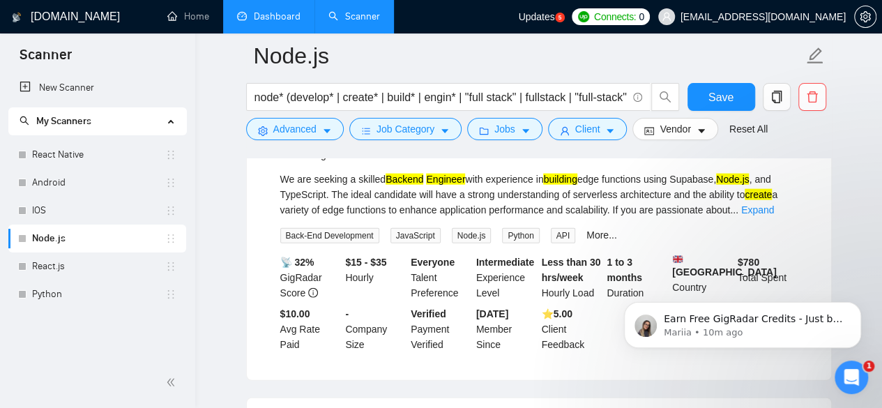
scroll to position [1537, 0]
click at [763, 215] on link "Expand" at bounding box center [758, 209] width 33 height 11
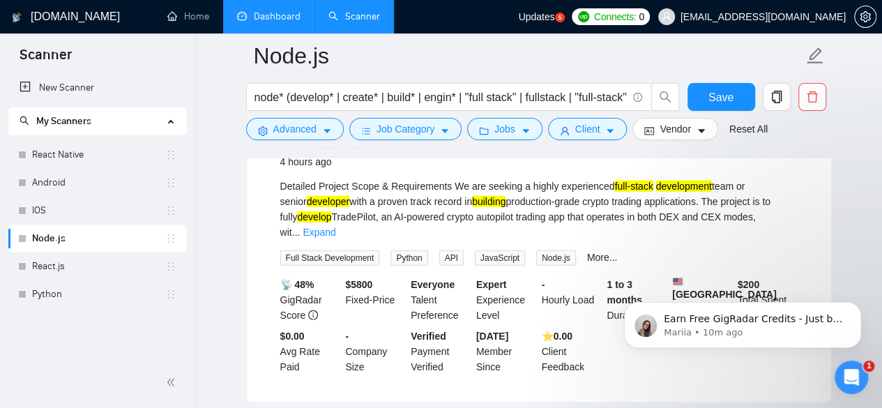
scroll to position [1872, 0]
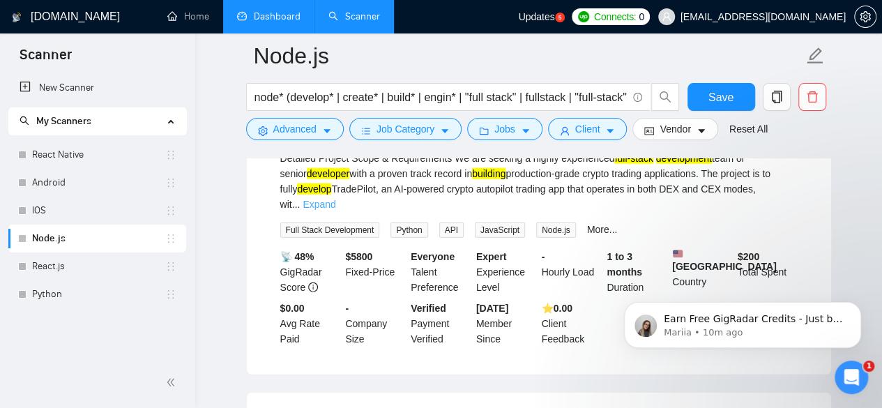
click at [336, 210] on link "Expand" at bounding box center [319, 204] width 33 height 11
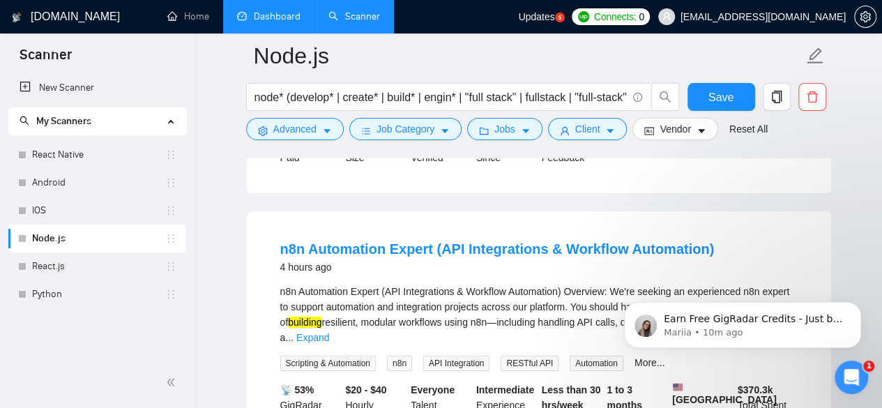
scroll to position [2625, 0]
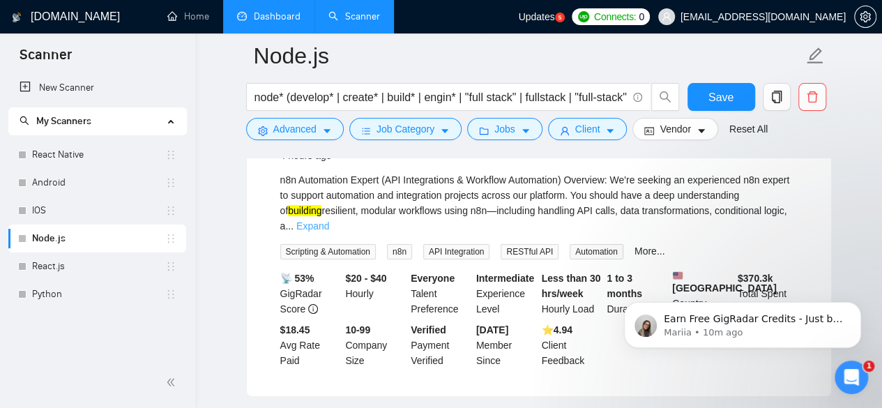
click at [329, 232] on link "Expand" at bounding box center [312, 225] width 33 height 11
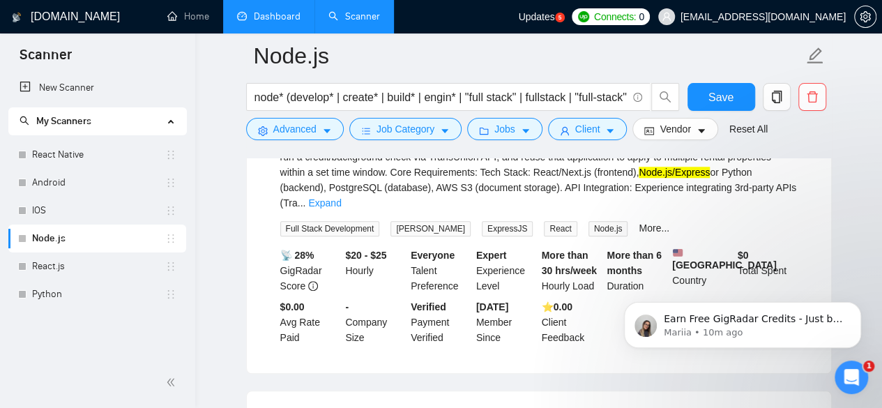
scroll to position [3267, 0]
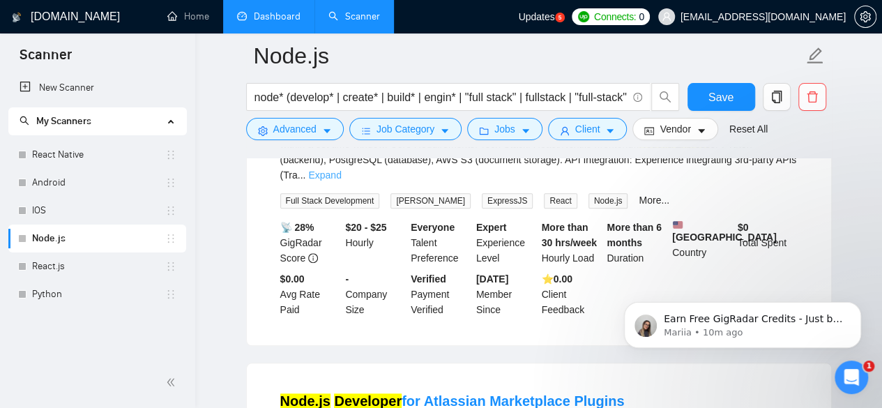
click at [341, 181] on link "Expand" at bounding box center [324, 175] width 33 height 11
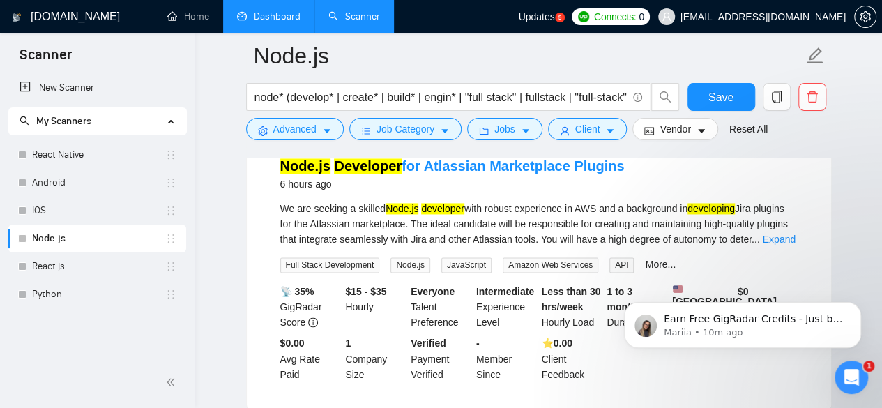
scroll to position [3629, 0]
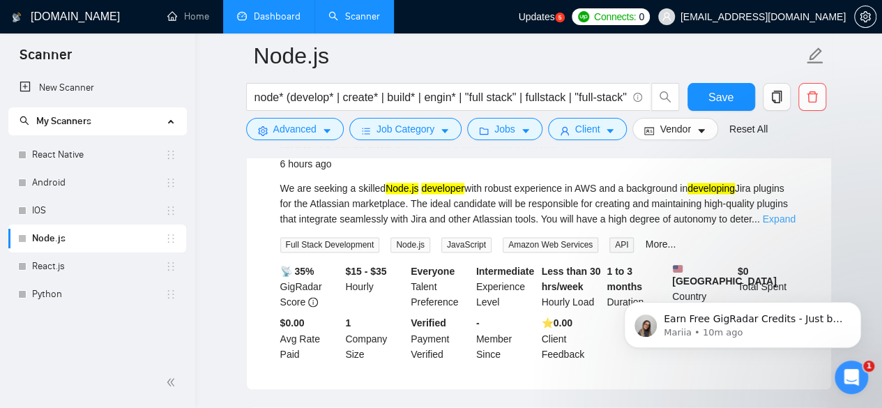
click at [774, 225] on link "Expand" at bounding box center [778, 218] width 33 height 11
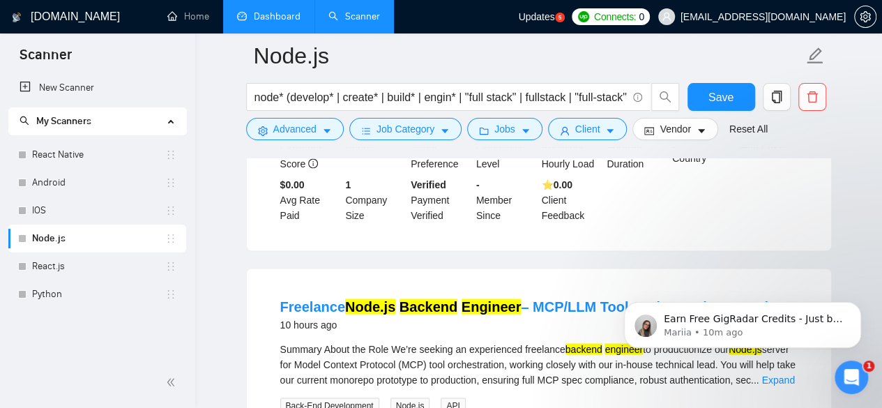
scroll to position [3992, 0]
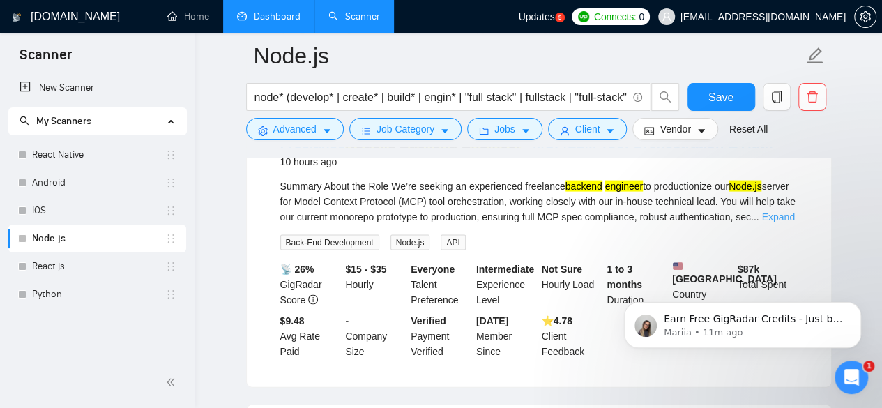
click at [777, 223] on link "Expand" at bounding box center [778, 216] width 33 height 11
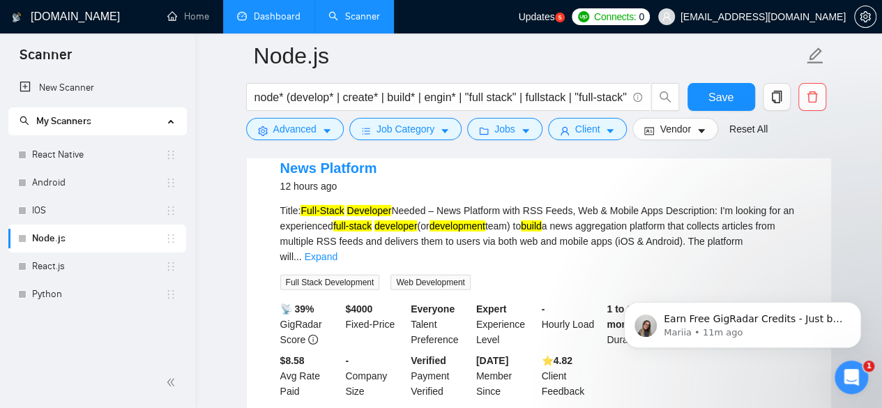
scroll to position [4690, 0]
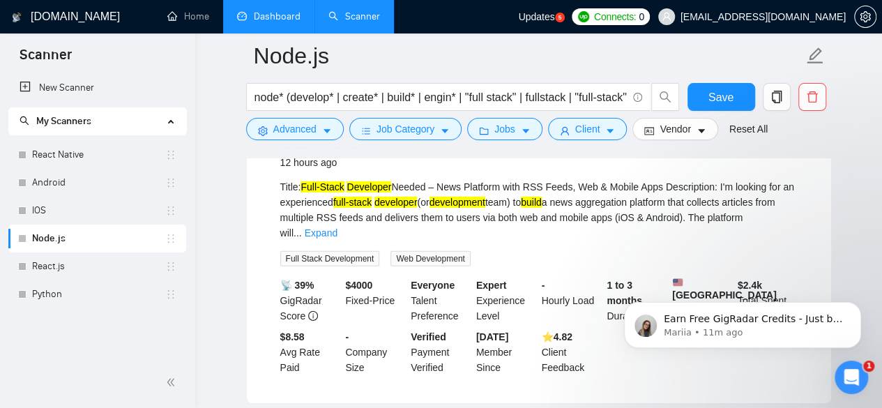
click at [338, 234] on link "Expand" at bounding box center [321, 232] width 33 height 11
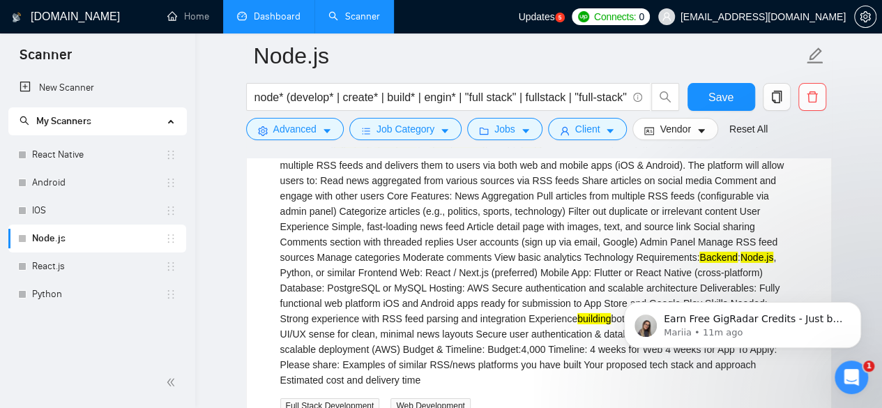
scroll to position [4745, 0]
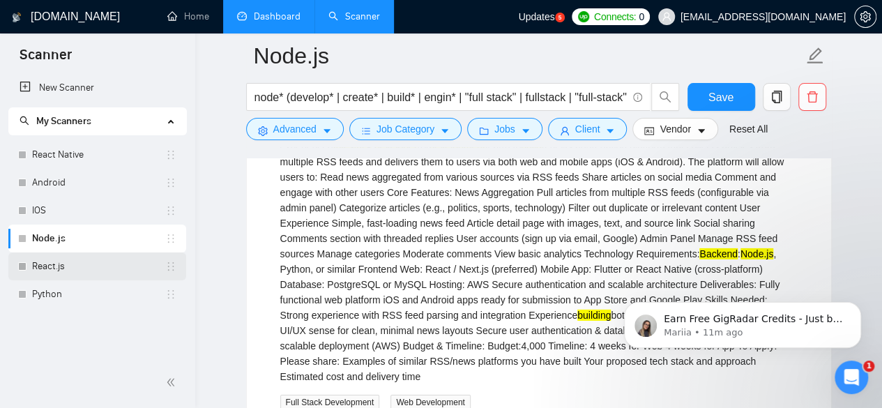
click at [43, 260] on link "React.js" at bounding box center [98, 267] width 133 height 28
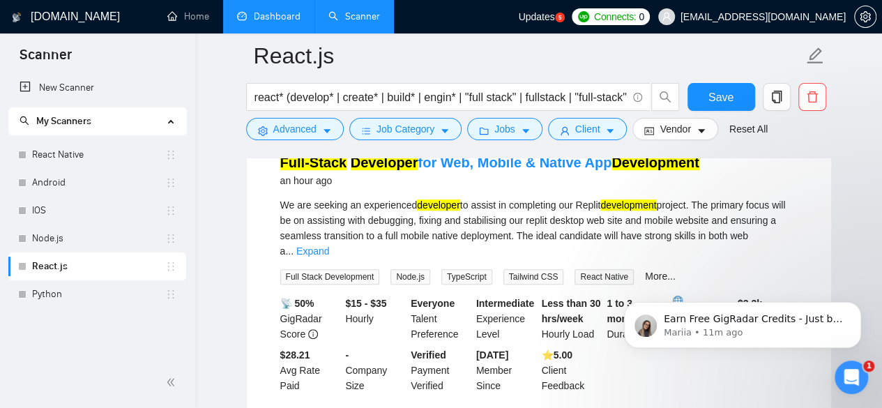
scroll to position [197, 0]
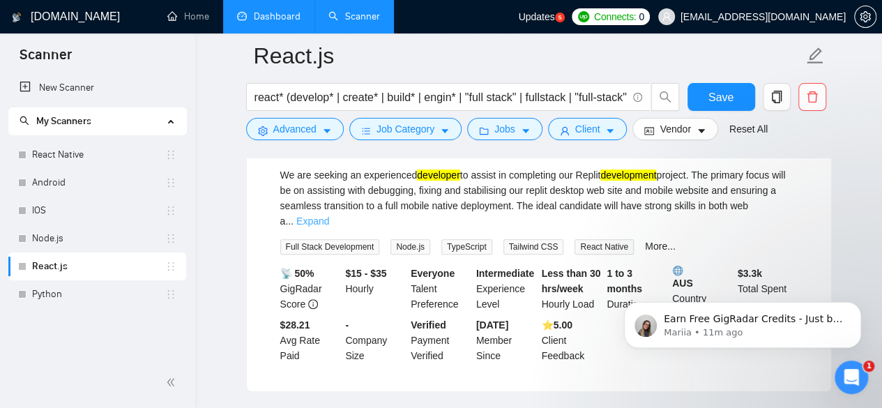
click at [329, 216] on link "Expand" at bounding box center [312, 221] width 33 height 11
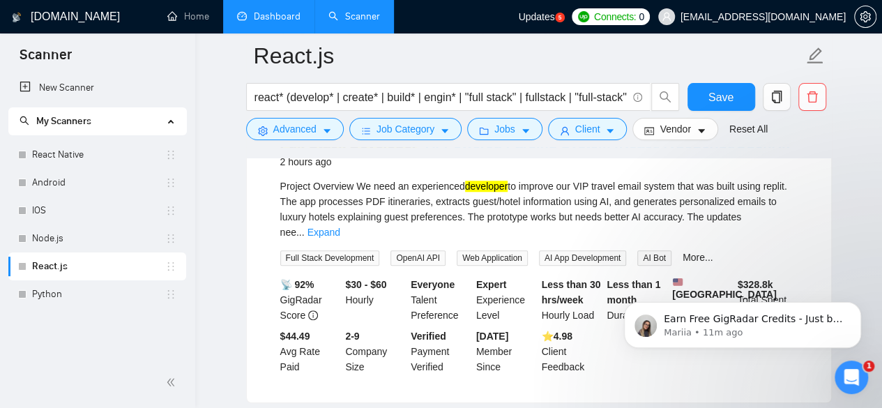
scroll to position [532, 0]
click at [340, 226] on link "Expand" at bounding box center [324, 231] width 33 height 11
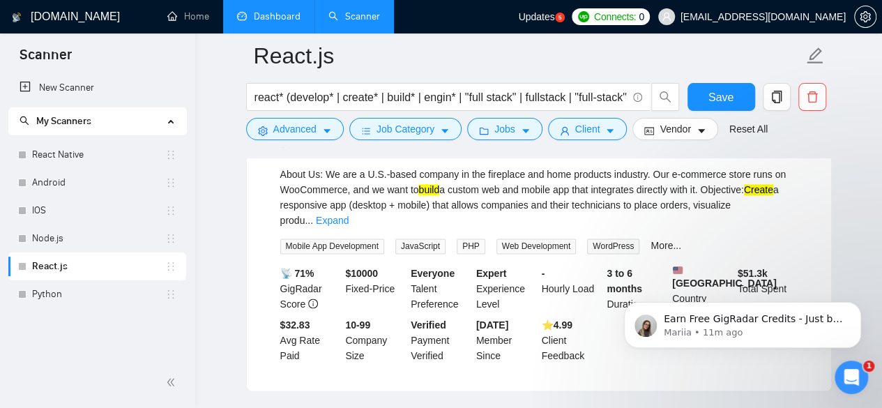
scroll to position [1062, 0]
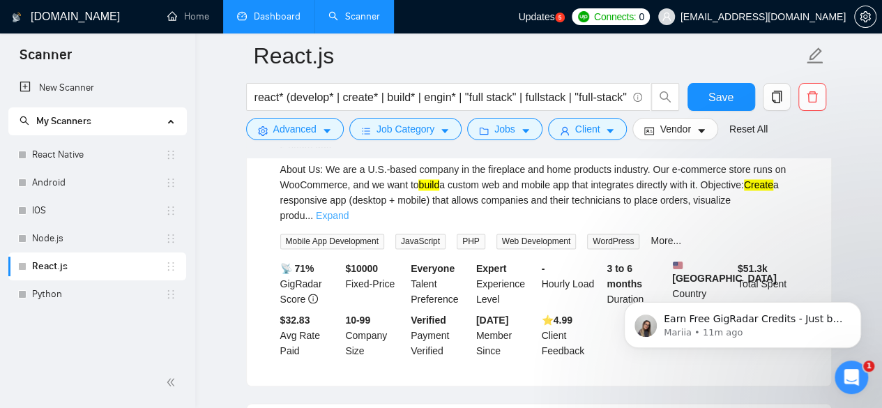
click at [349, 210] on link "Expand" at bounding box center [332, 215] width 33 height 11
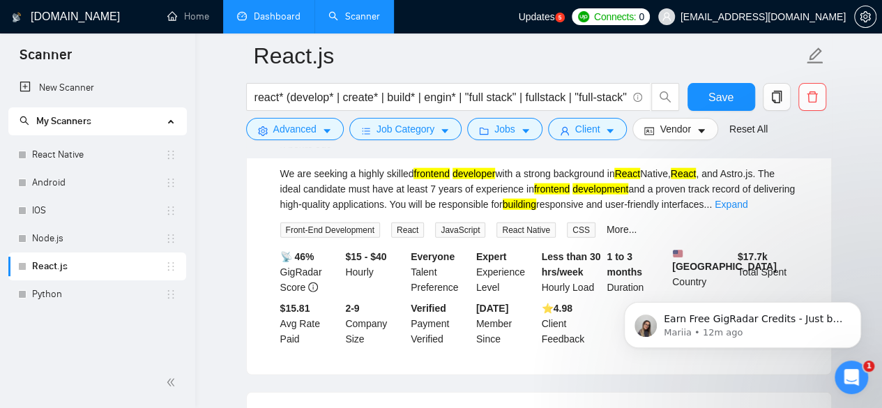
scroll to position [1593, 0]
click at [748, 209] on link "Expand" at bounding box center [731, 203] width 33 height 11
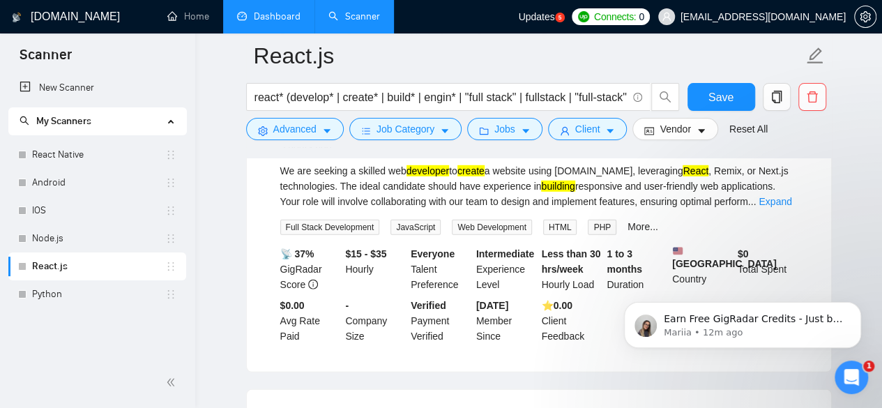
scroll to position [1927, 0]
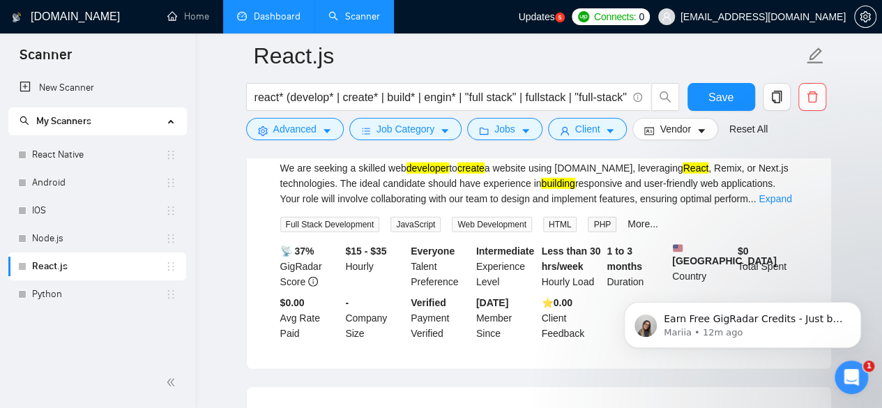
click at [785, 204] on link "Expand" at bounding box center [775, 198] width 33 height 11
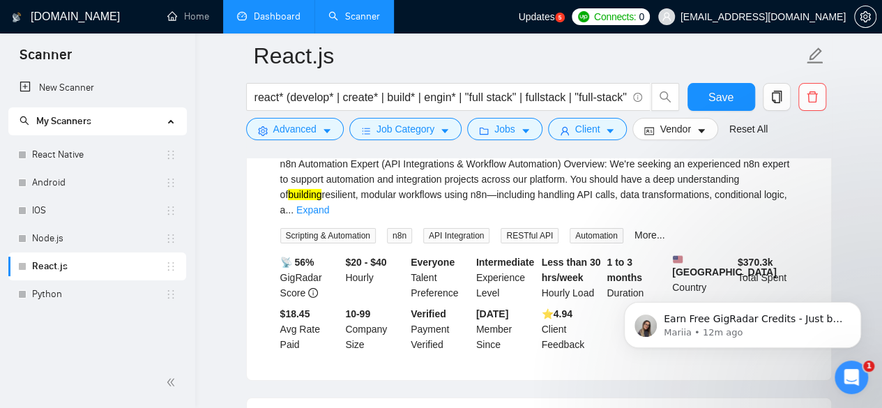
scroll to position [2262, 0]
click at [329, 215] on link "Expand" at bounding box center [312, 209] width 33 height 11
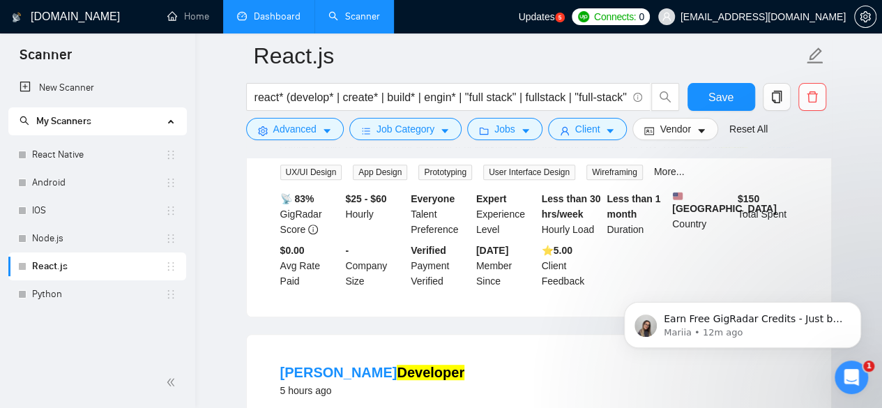
scroll to position [2904, 0]
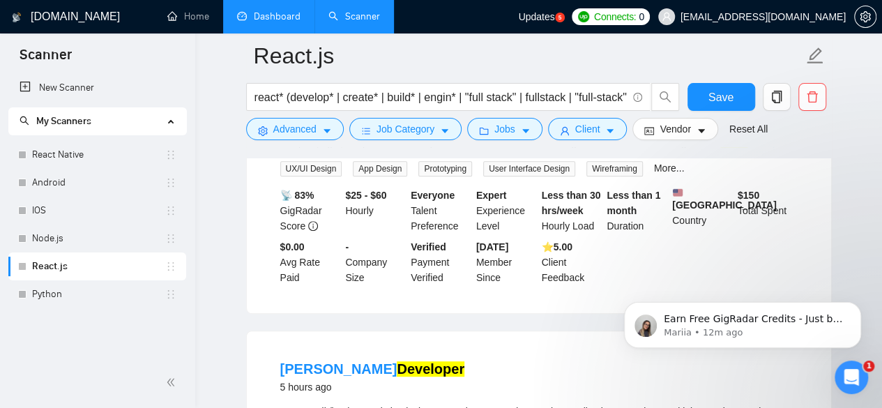
click at [776, 149] on link "Expand" at bounding box center [777, 142] width 33 height 11
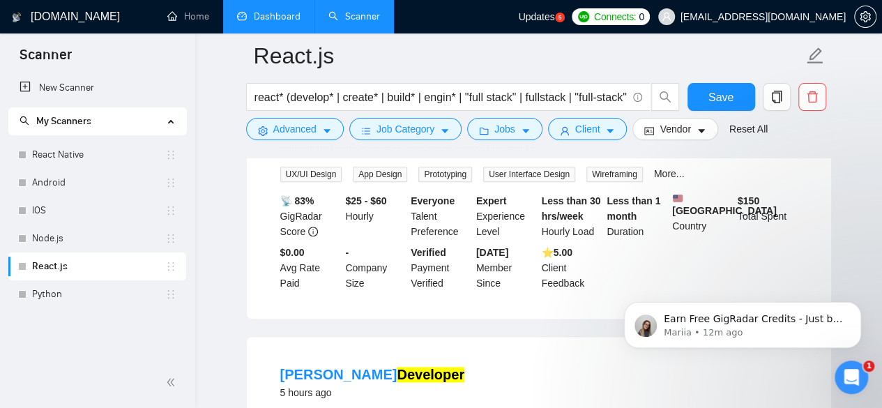
scroll to position [3406, 0]
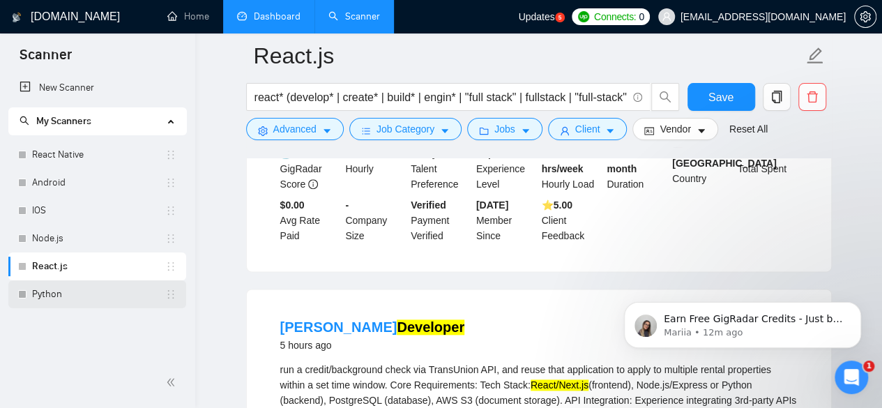
click at [47, 294] on link "Python" at bounding box center [98, 294] width 133 height 28
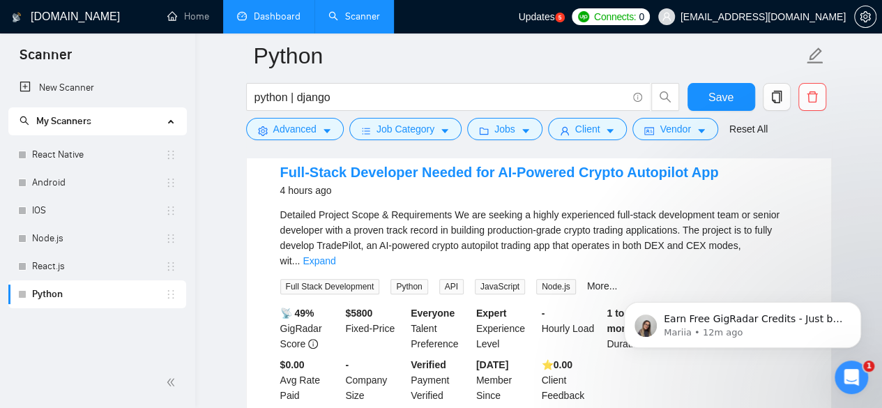
scroll to position [153, 0]
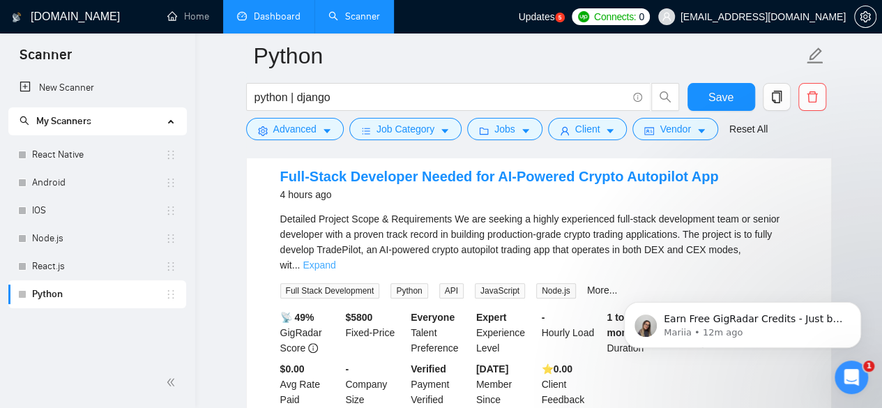
click at [336, 259] on link "Expand" at bounding box center [319, 264] width 33 height 11
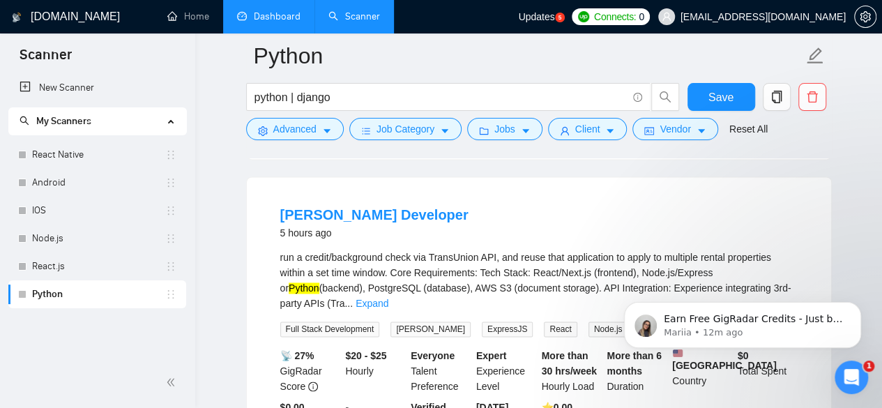
scroll to position [907, 0]
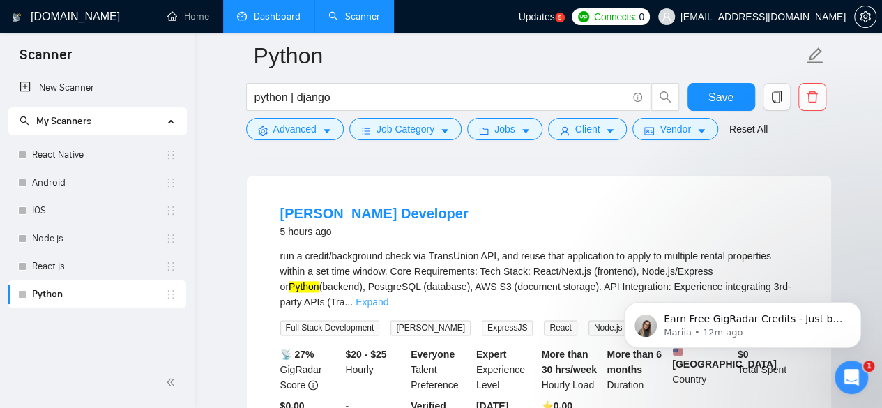
click at [389, 296] on link "Expand" at bounding box center [372, 301] width 33 height 11
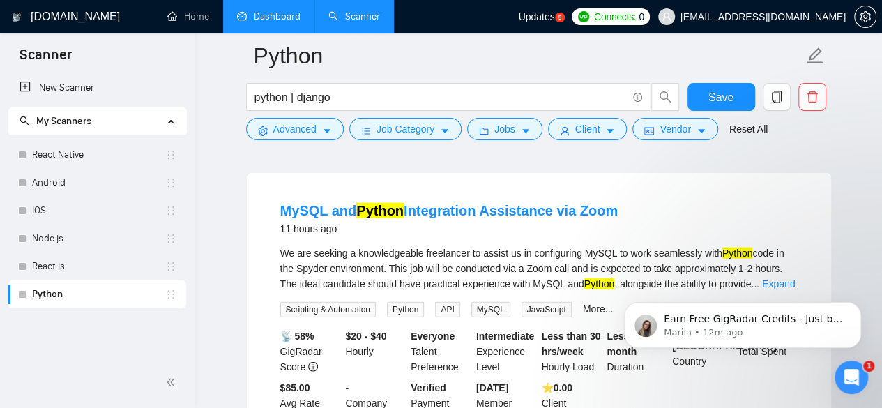
scroll to position [1632, 0]
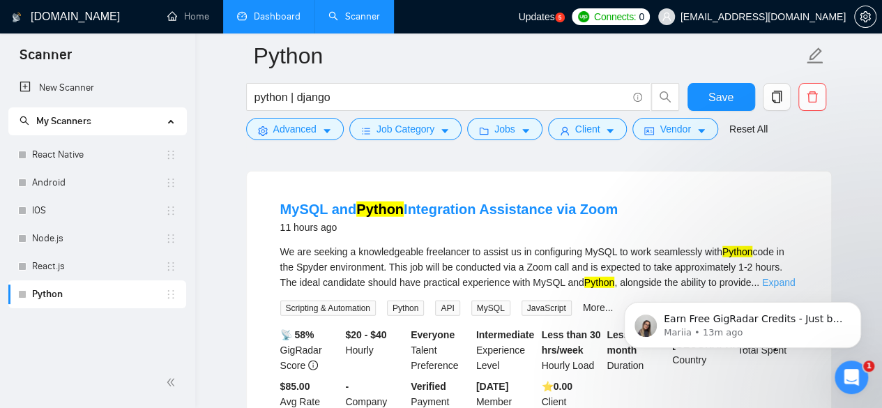
click at [778, 277] on link "Expand" at bounding box center [778, 282] width 33 height 11
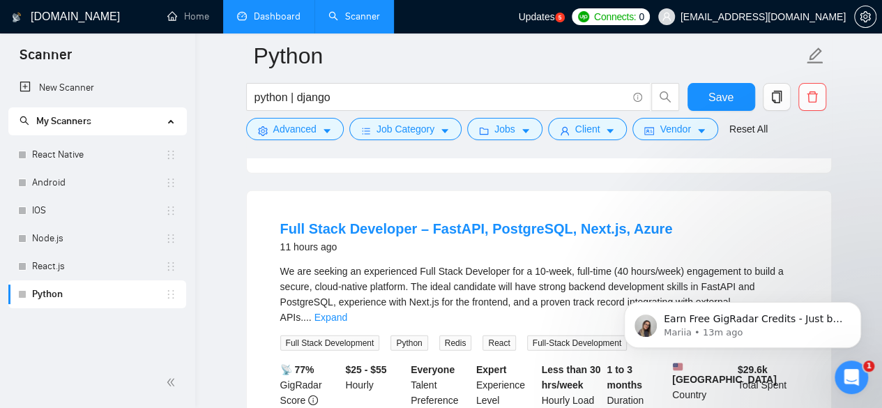
scroll to position [1967, 0]
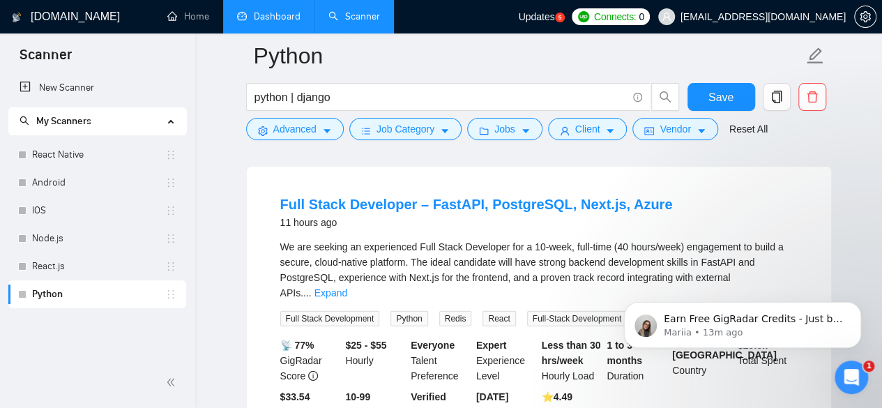
click html "Earn Free GigRadar Credits - Just by Sharing Your Story! 💬 Want more credits fo…"
click at [347, 287] on link "Expand" at bounding box center [331, 292] width 33 height 11
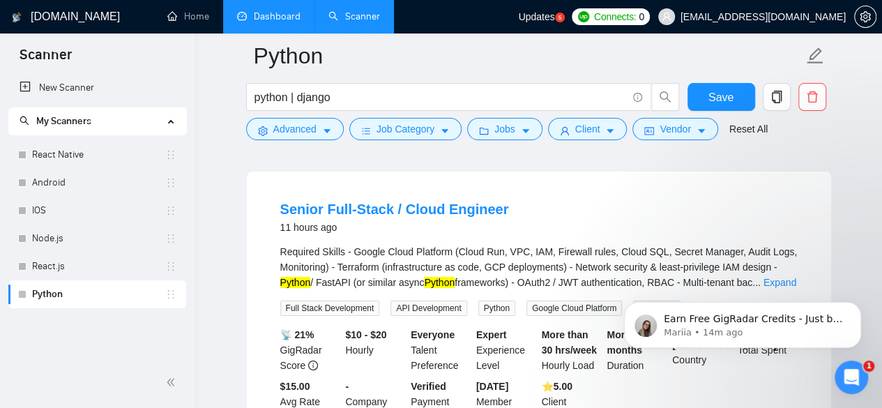
scroll to position [2525, 0]
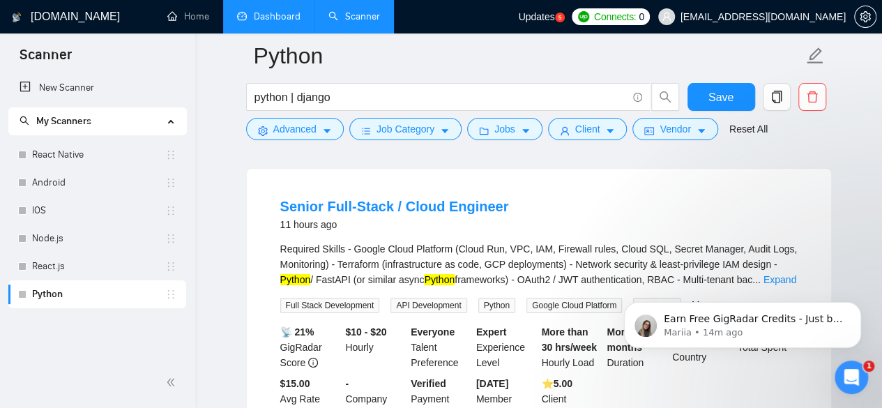
click at [772, 285] on body "Earn Free GigRadar Credits - Just by Sharing Your Story! 💬 Want more credits fo…" at bounding box center [743, 321] width 268 height 86
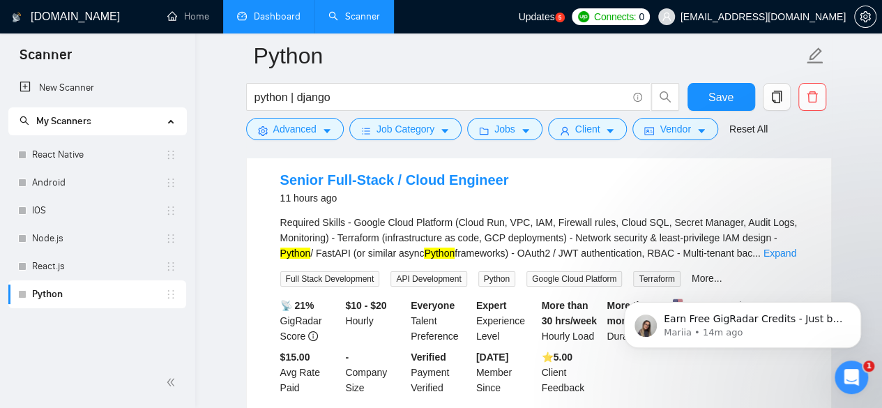
scroll to position [2553, 0]
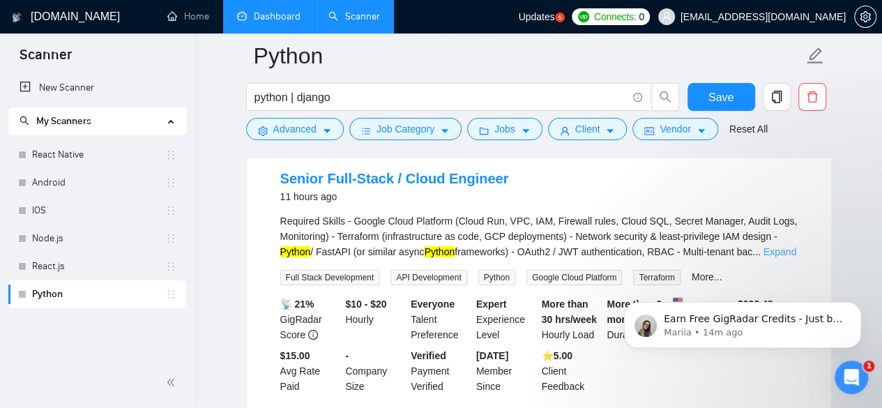
click at [779, 257] on link "Expand" at bounding box center [780, 251] width 33 height 11
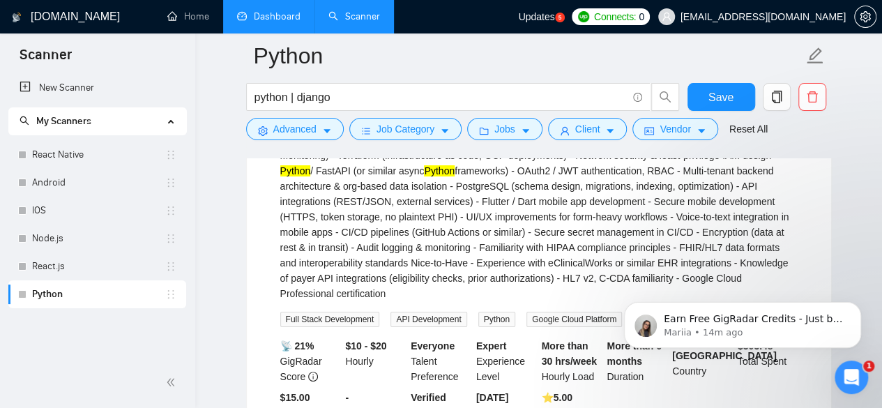
scroll to position [2637, 0]
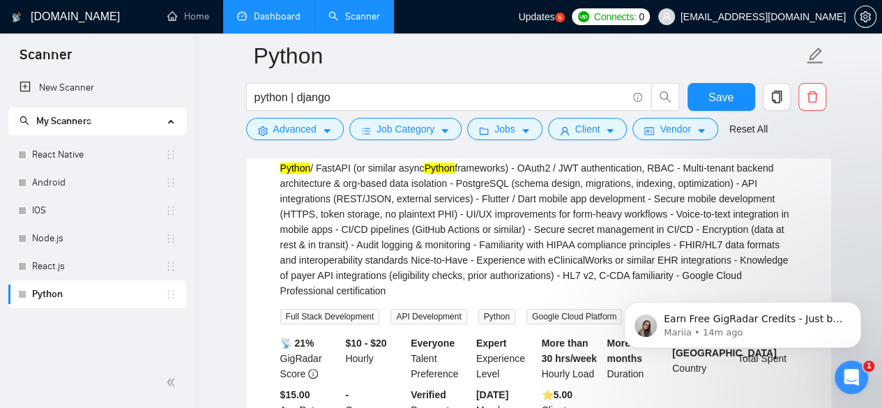
click at [513, 203] on div "Required Skills - Google Cloud Platform (Cloud Run, VPC, IAM, Firewall rules, C…" at bounding box center [539, 214] width 518 height 169
copy div "Dart"
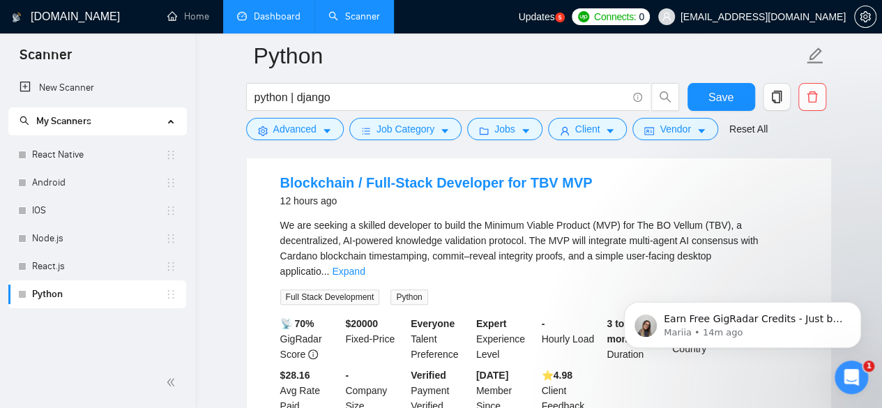
scroll to position [2972, 0]
click at [365, 265] on link "Expand" at bounding box center [348, 270] width 33 height 11
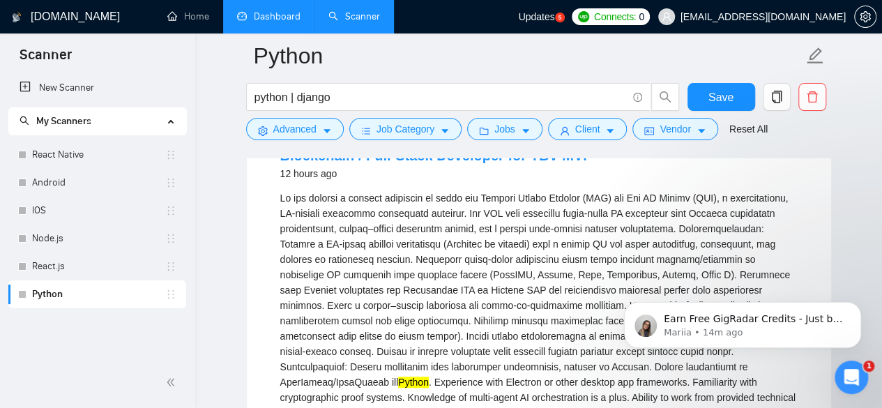
scroll to position [2999, 0]
click at [551, 245] on div "Python . Experience with Electron or other desktop app frameworks. Familiarity …" at bounding box center [539, 312] width 518 height 246
copy div "Electron"
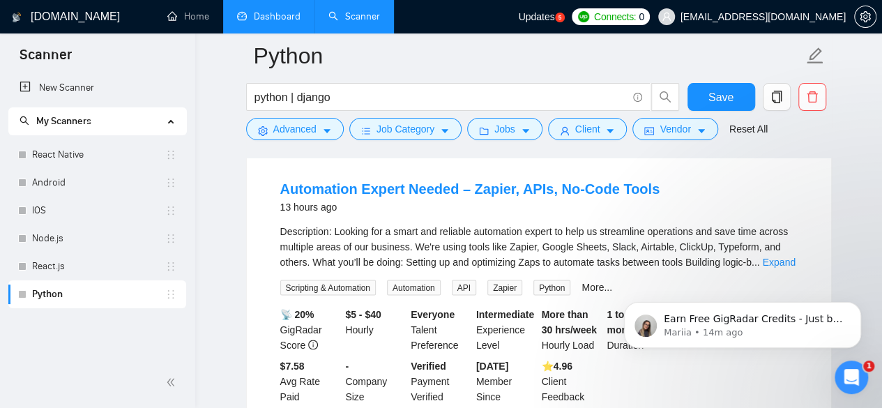
scroll to position [3781, 0]
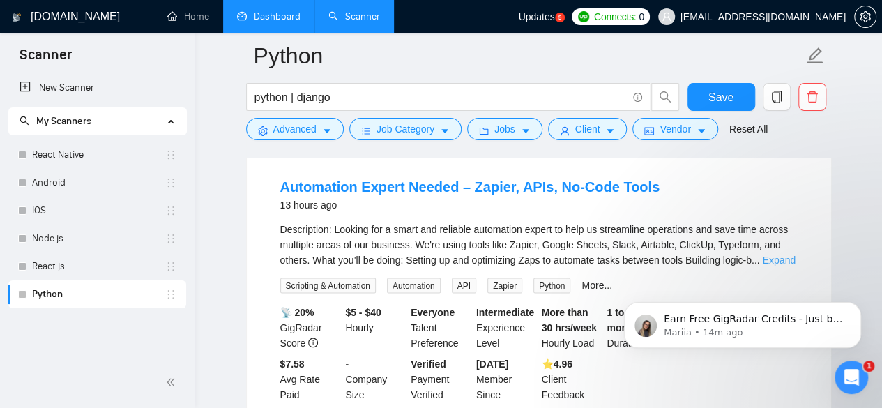
click at [781, 254] on link "Expand" at bounding box center [778, 259] width 33 height 11
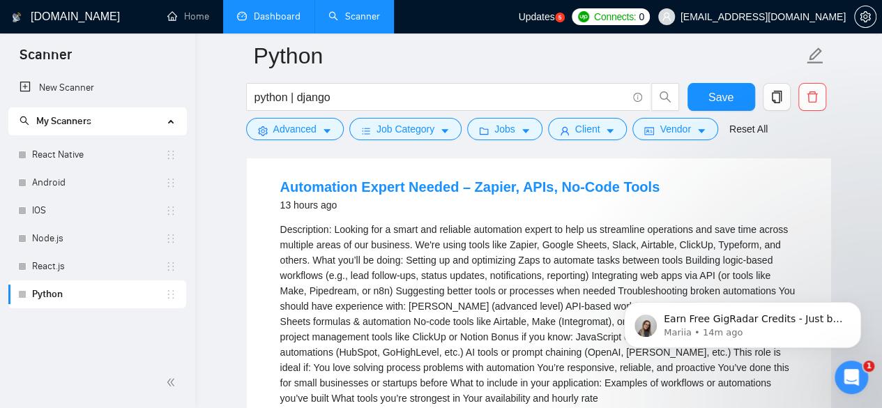
click at [512, 234] on div "Description: Looking for a smart and reliable automation expert to help us stre…" at bounding box center [539, 313] width 518 height 184
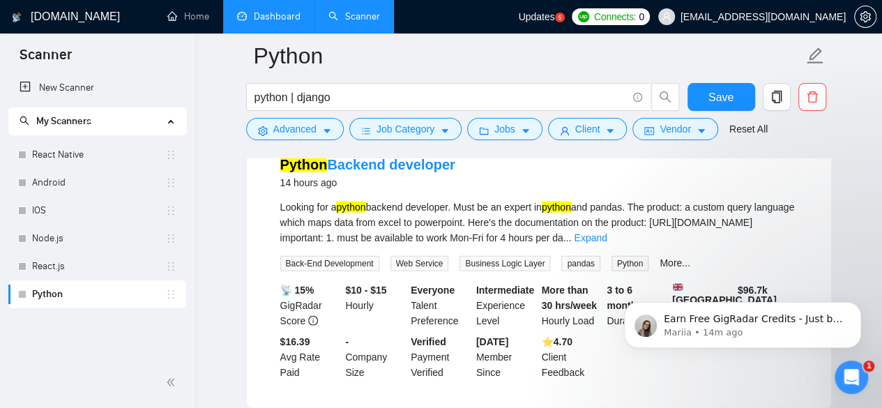
scroll to position [4255, 0]
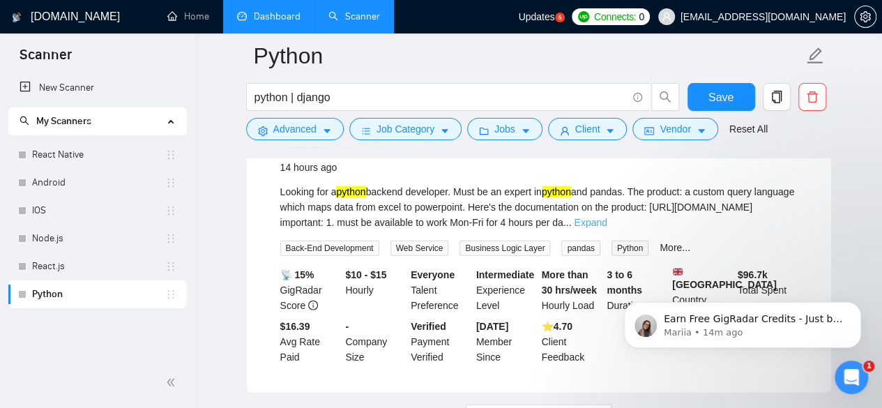
click at [607, 223] on link "Expand" at bounding box center [590, 222] width 33 height 11
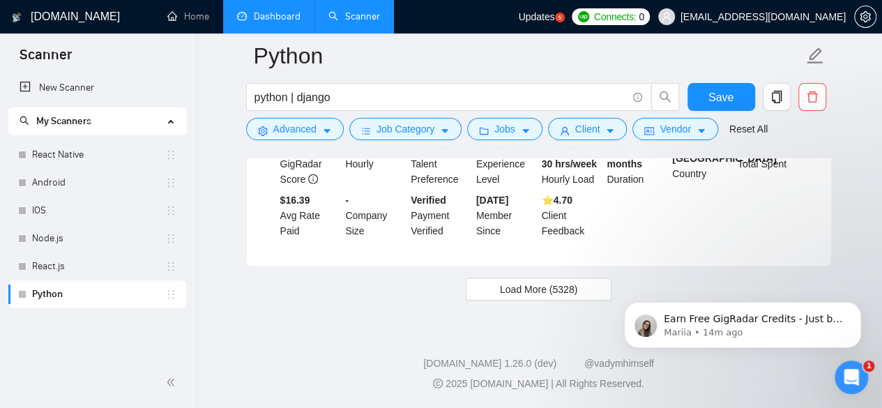
scroll to position [4406, 0]
click at [524, 294] on span "Load More (5328)" at bounding box center [538, 289] width 77 height 15
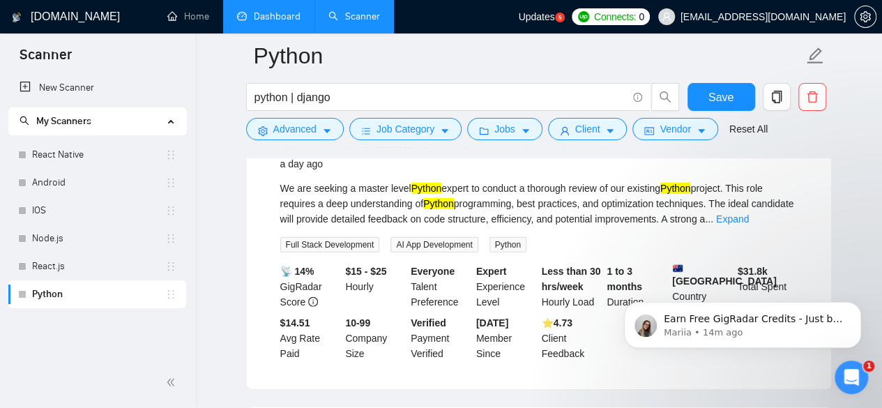
scroll to position [4573, 0]
click at [749, 225] on link "Expand" at bounding box center [732, 218] width 33 height 11
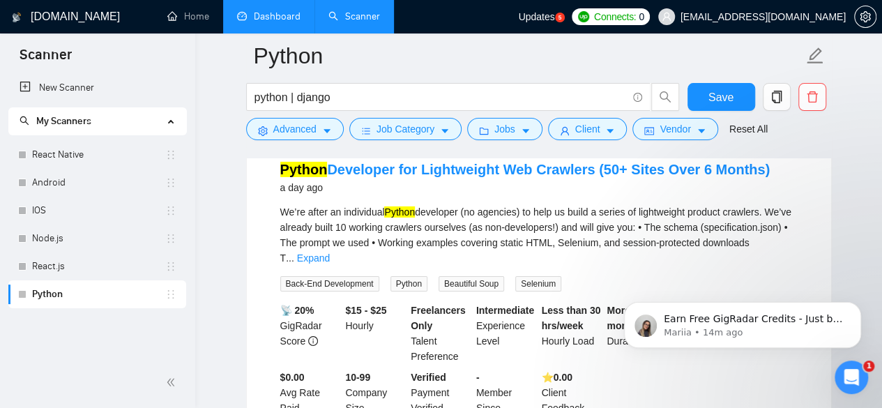
scroll to position [4880, 0]
click at [330, 252] on link "Expand" at bounding box center [313, 257] width 33 height 11
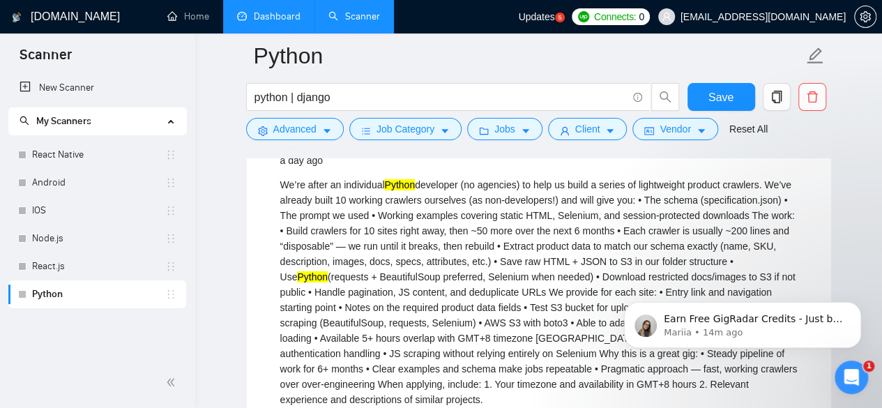
scroll to position [4908, 0]
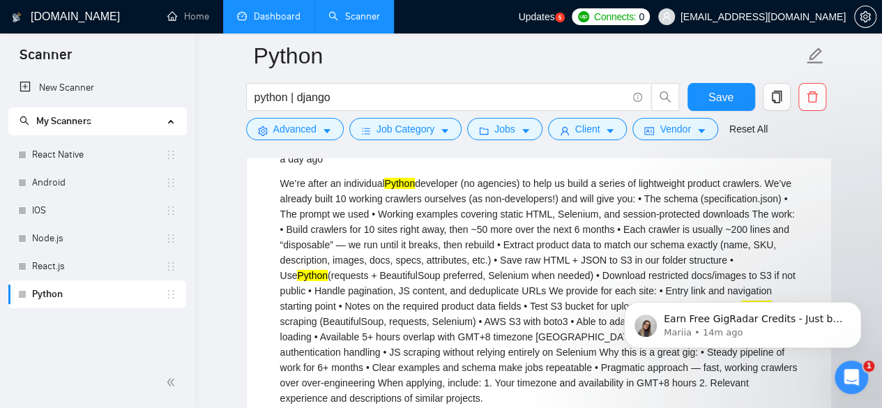
click at [572, 226] on div "We’re after an individual Python developer (no agencies) to help us build a ser…" at bounding box center [539, 291] width 518 height 230
copy div "Selenium"
click at [573, 220] on div "We’re after an individual Python developer (no agencies) to help us build a ser…" at bounding box center [539, 291] width 518 height 230
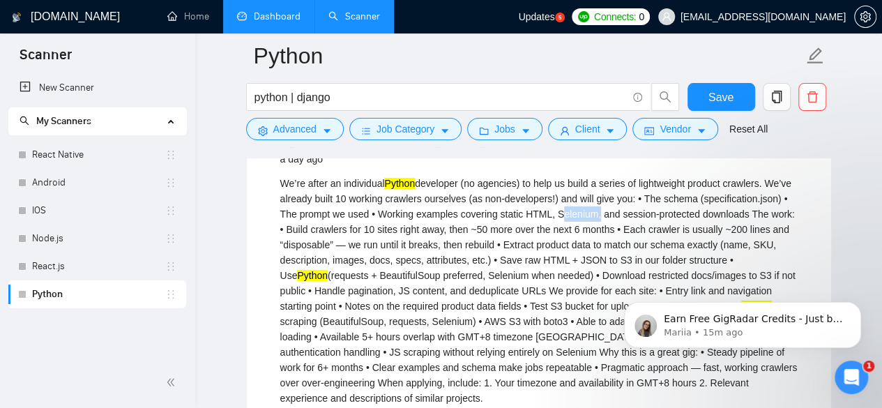
copy div "Selenium"
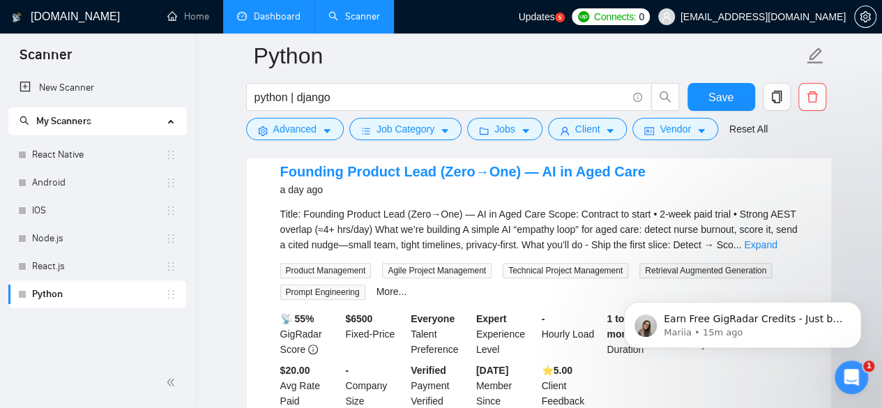
scroll to position [5410, 0]
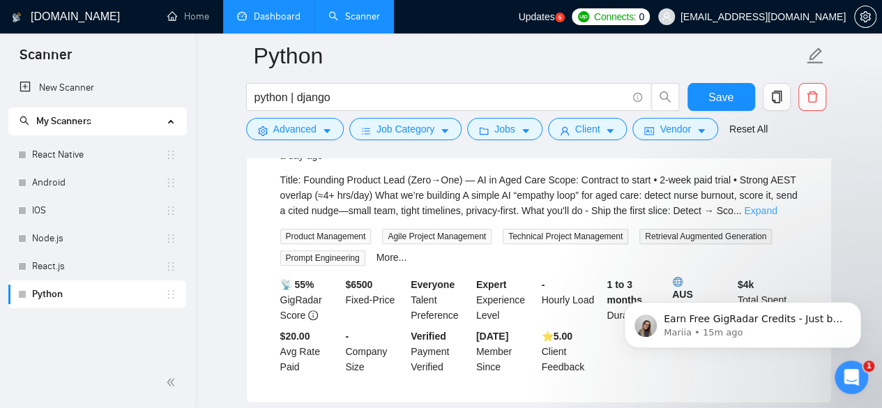
click at [777, 216] on link "Expand" at bounding box center [760, 210] width 33 height 11
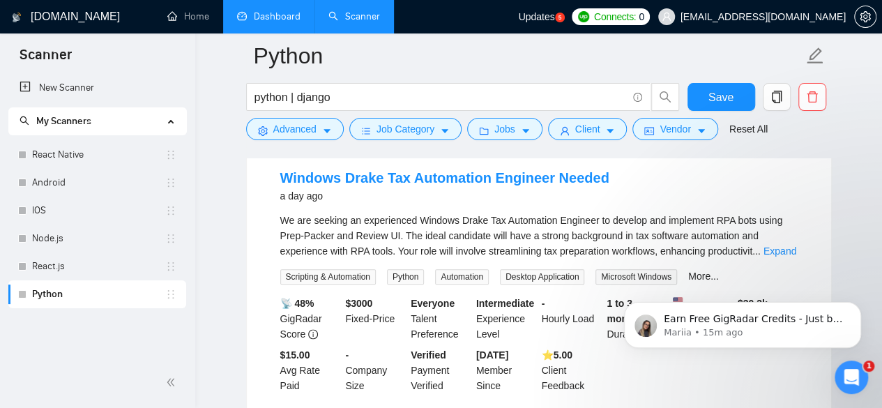
scroll to position [5968, 0]
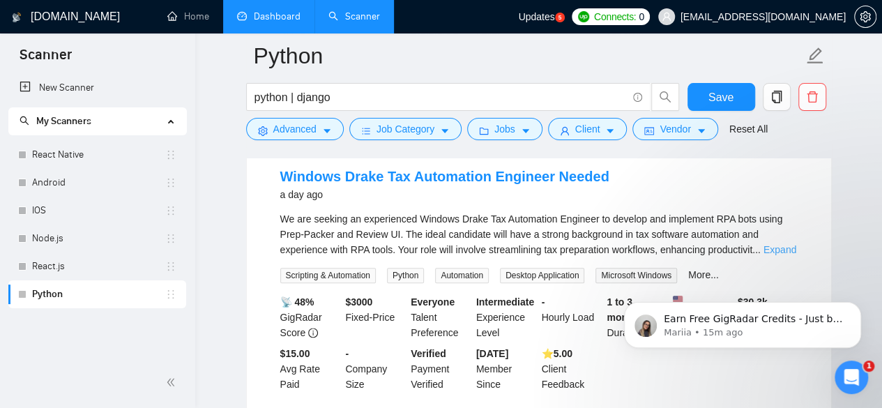
click at [781, 244] on link "Expand" at bounding box center [780, 249] width 33 height 11
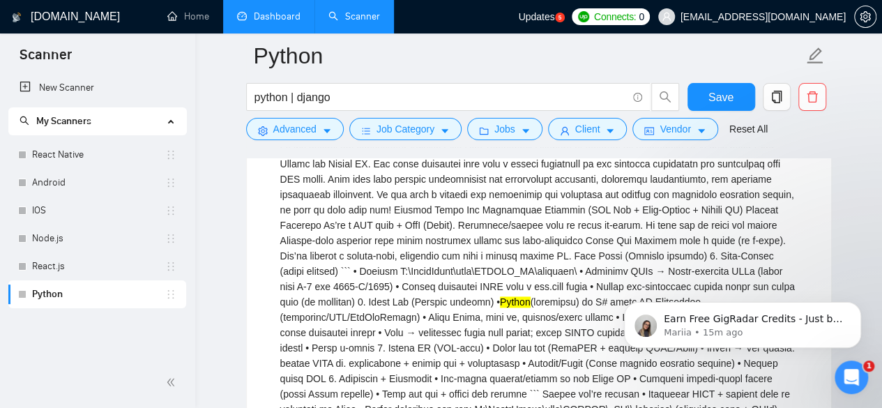
scroll to position [6108, 0]
